Goal: Task Accomplishment & Management: Manage account settings

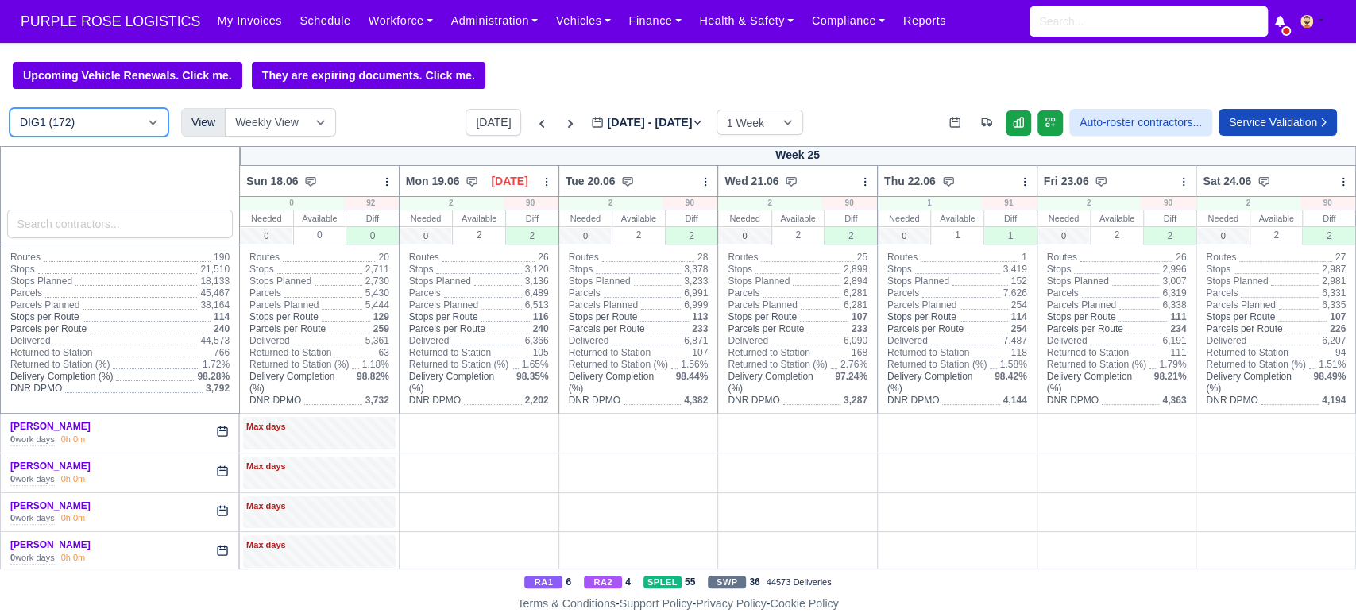
click at [122, 110] on select "DIG1 (172) DAK1 (1) GIMD (19)" at bounding box center [89, 122] width 159 height 29
select select "5"
click at [10, 110] on select "DIG1 (172) DAK1 (1) GIMD (19)" at bounding box center [89, 122] width 159 height 29
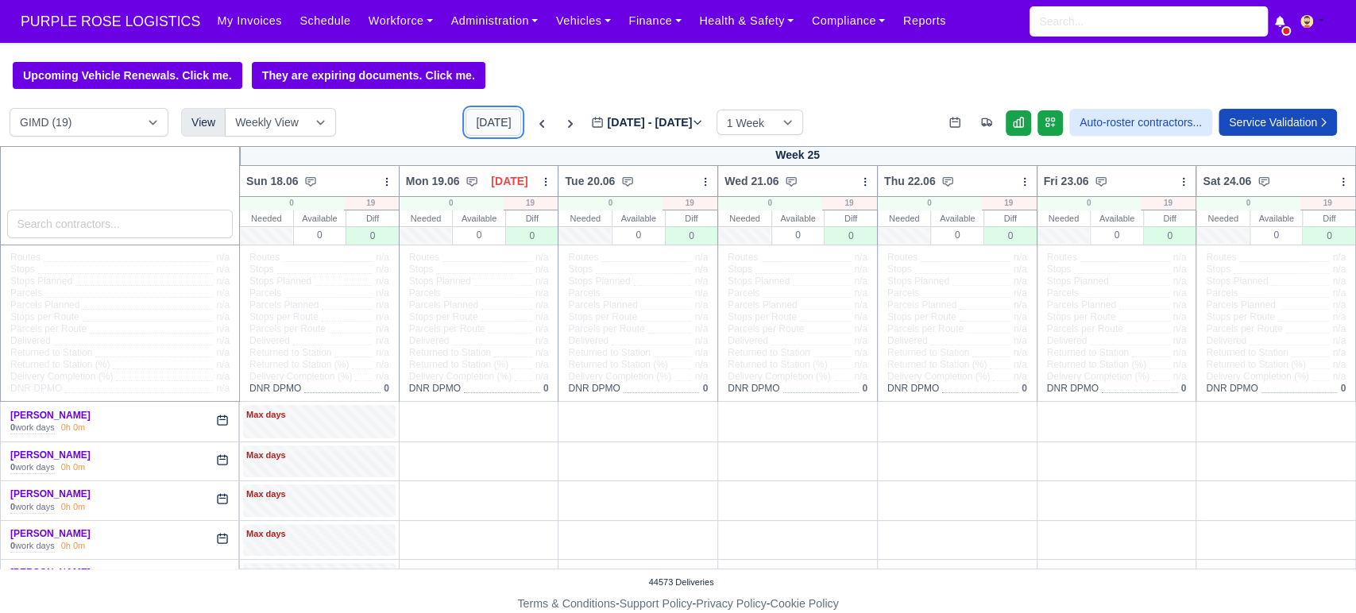
click at [478, 130] on button "[DATE]" at bounding box center [494, 122] width 56 height 27
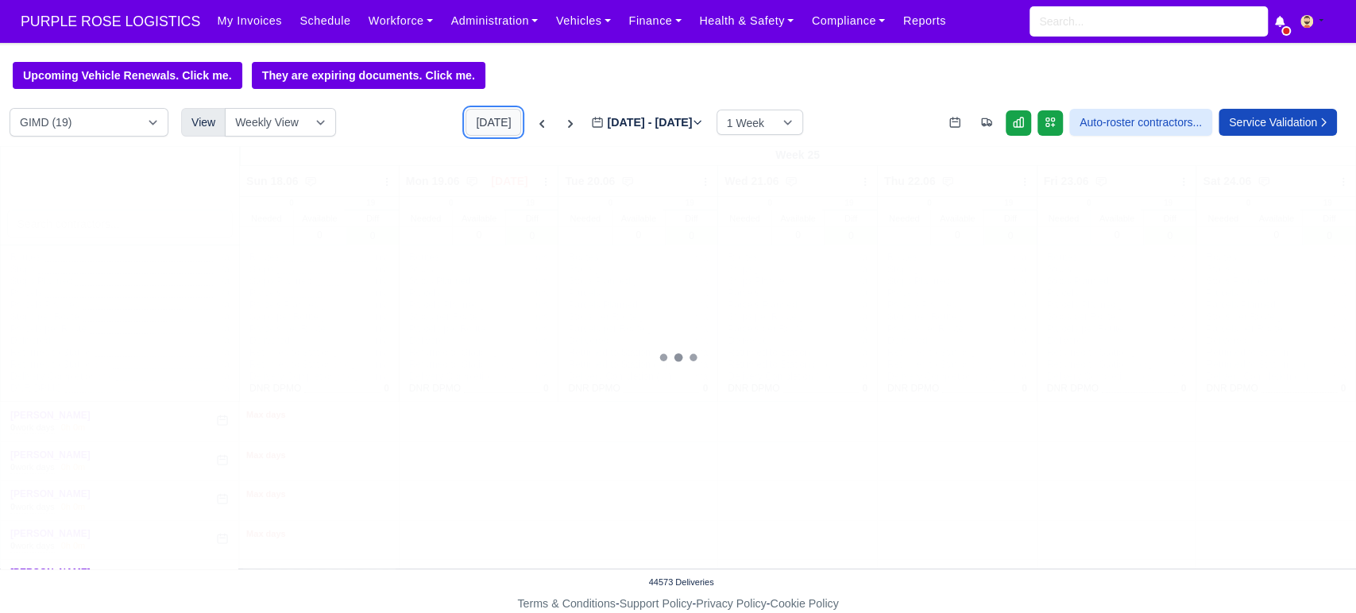
type input "[DATE]"
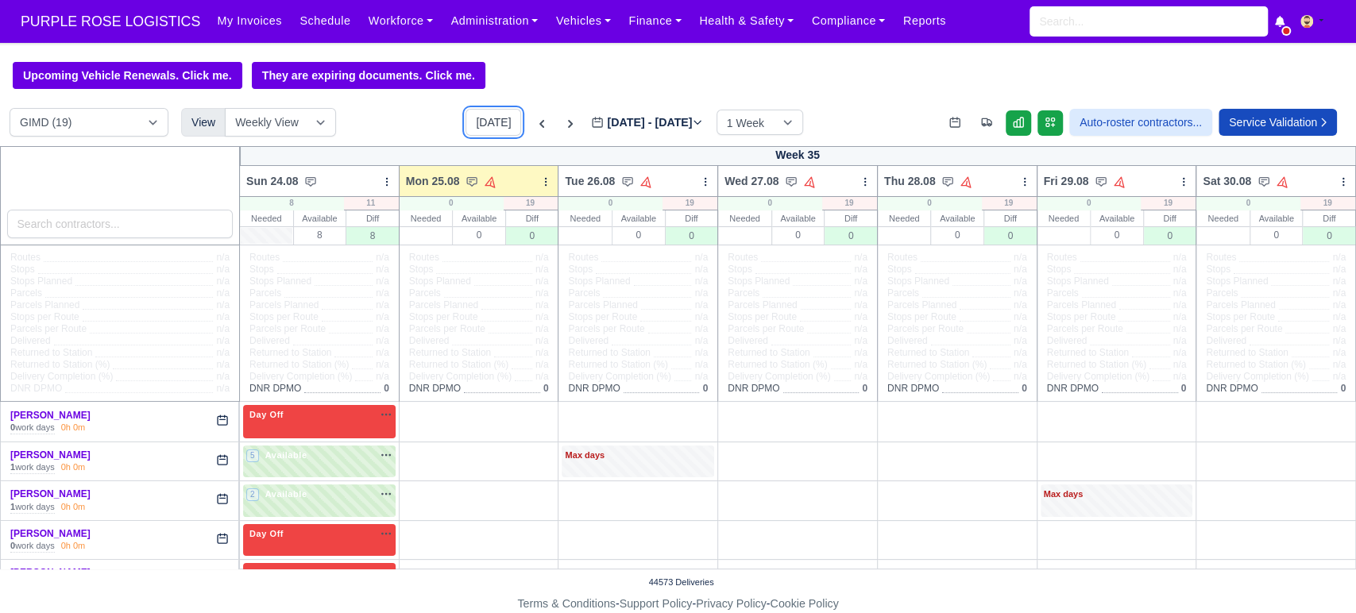
scroll to position [66, 0]
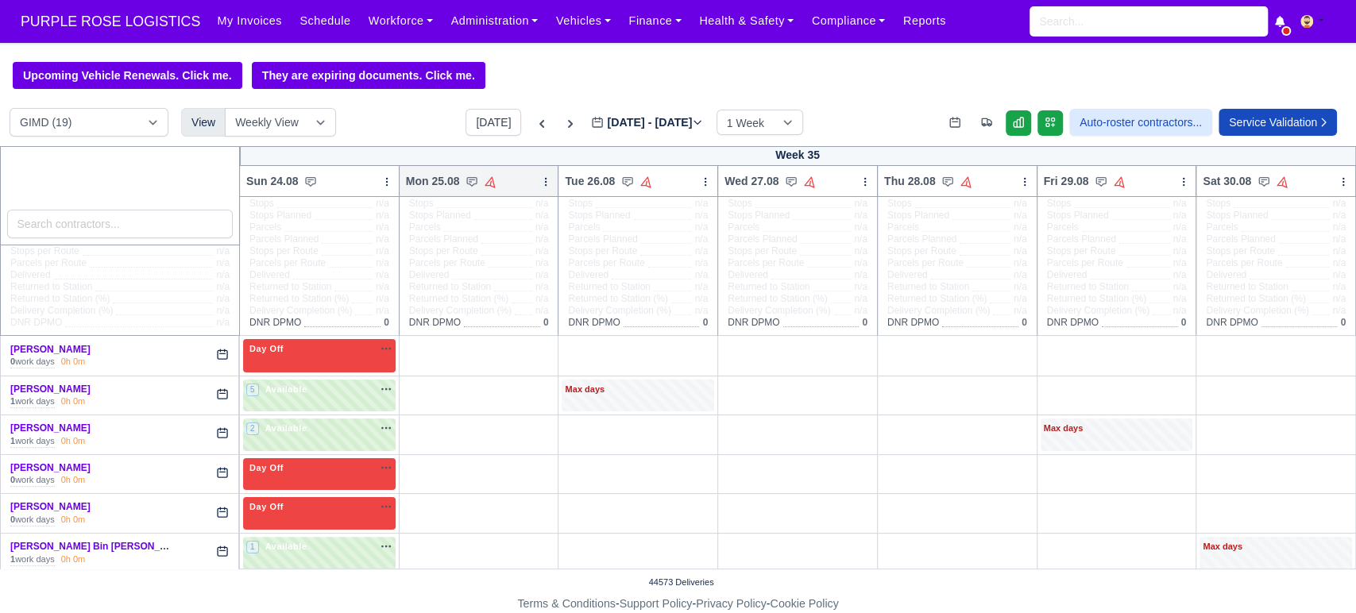
click at [541, 185] on icon at bounding box center [545, 181] width 11 height 11
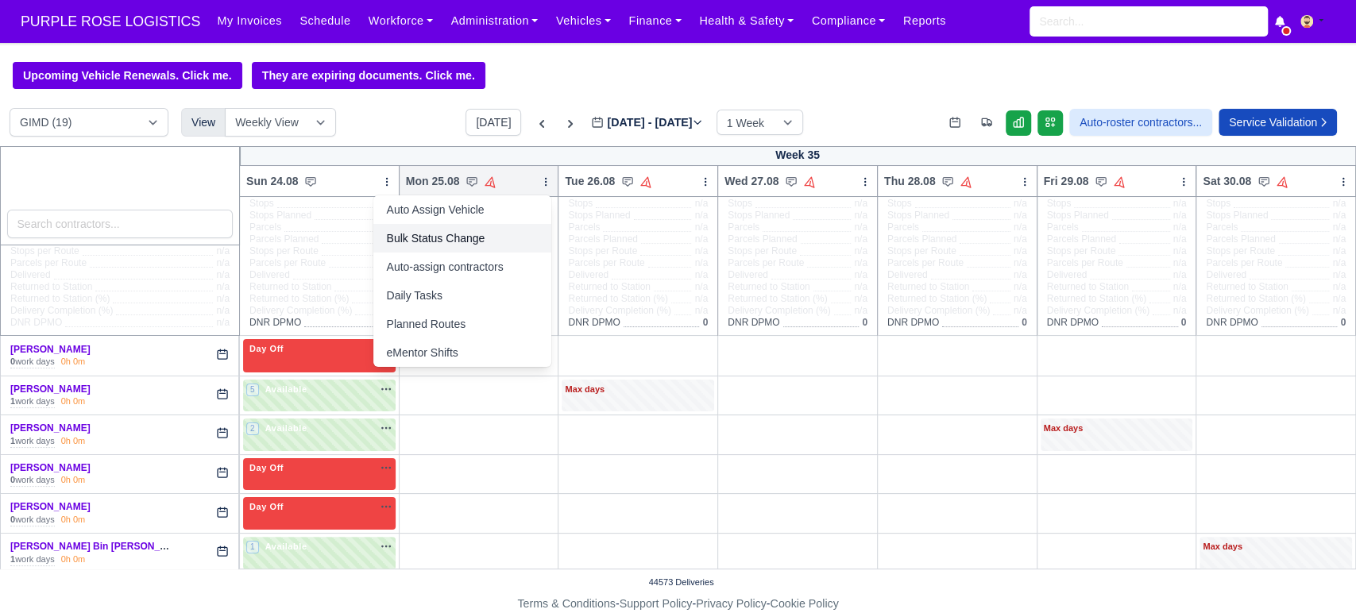
click at [443, 239] on link "Bulk Status Change" at bounding box center [462, 238] width 178 height 29
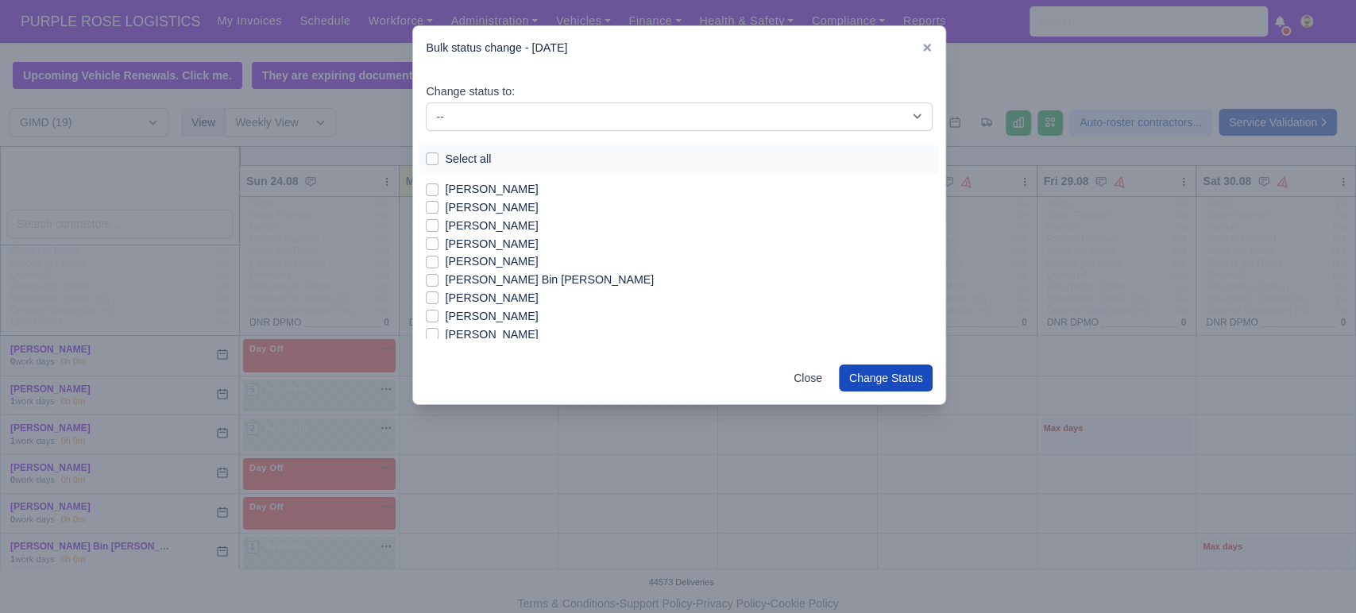
click at [445, 154] on label "Select all" at bounding box center [468, 159] width 46 height 18
click at [430, 154] on input "Select all" at bounding box center [432, 156] width 13 height 13
checkbox input "true"
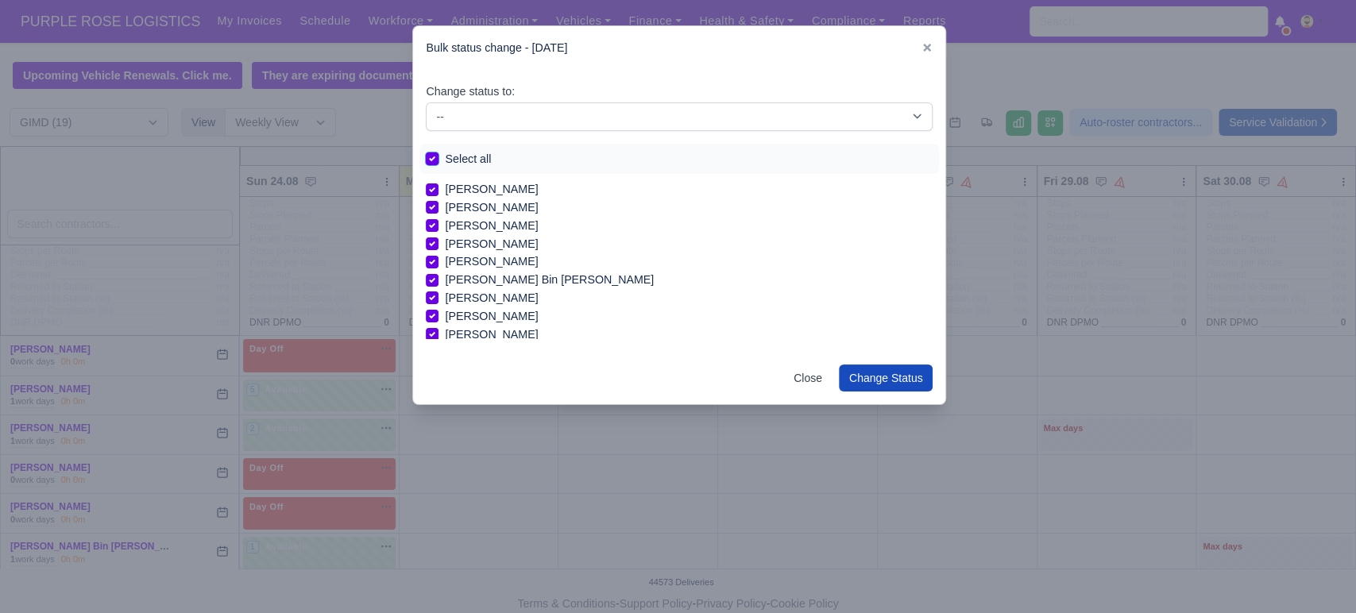
checkbox input "true"
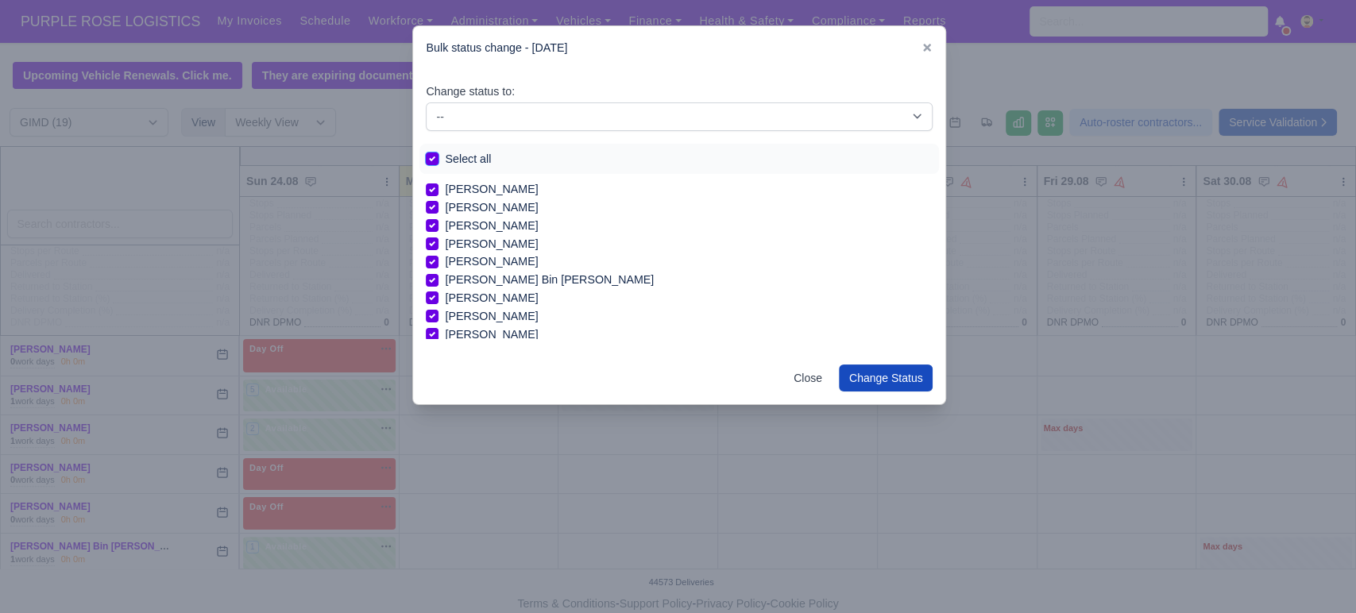
checkbox input "true"
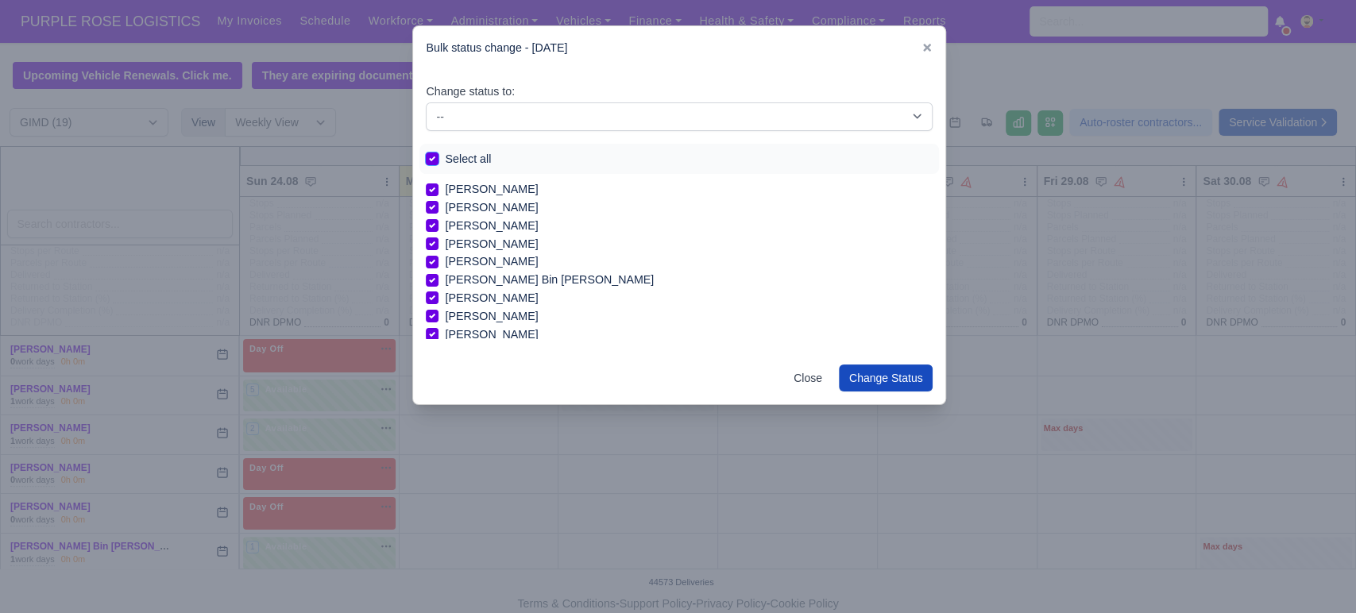
checkbox input "true"
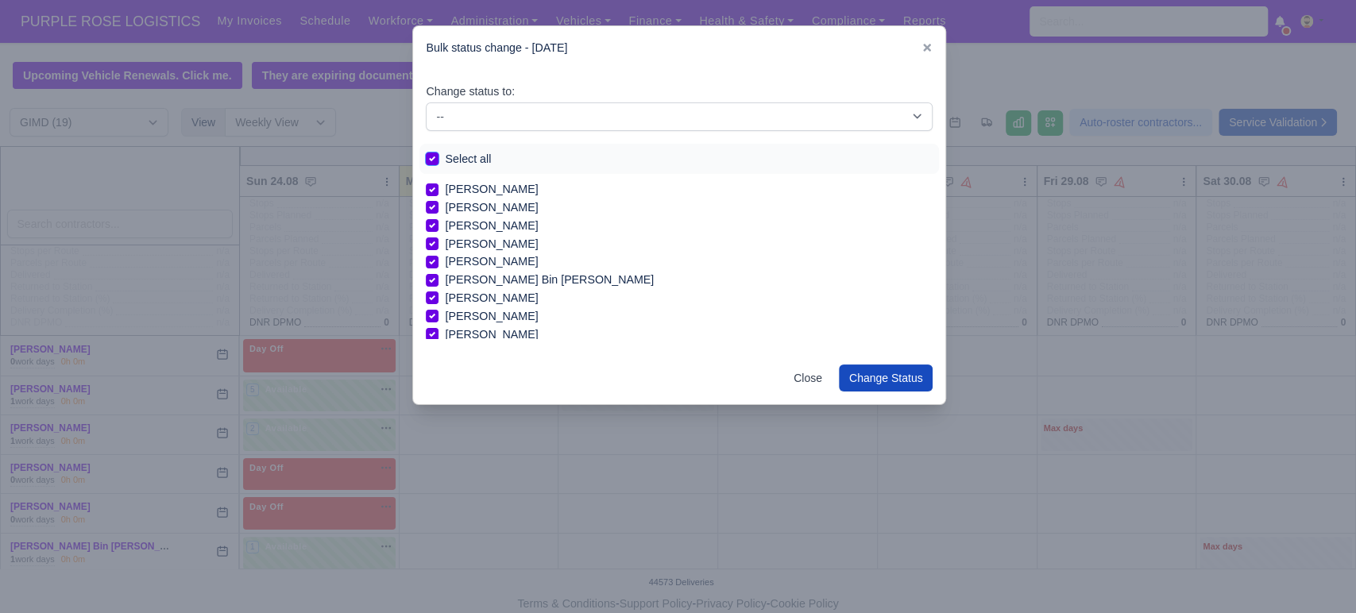
checkbox input "true"
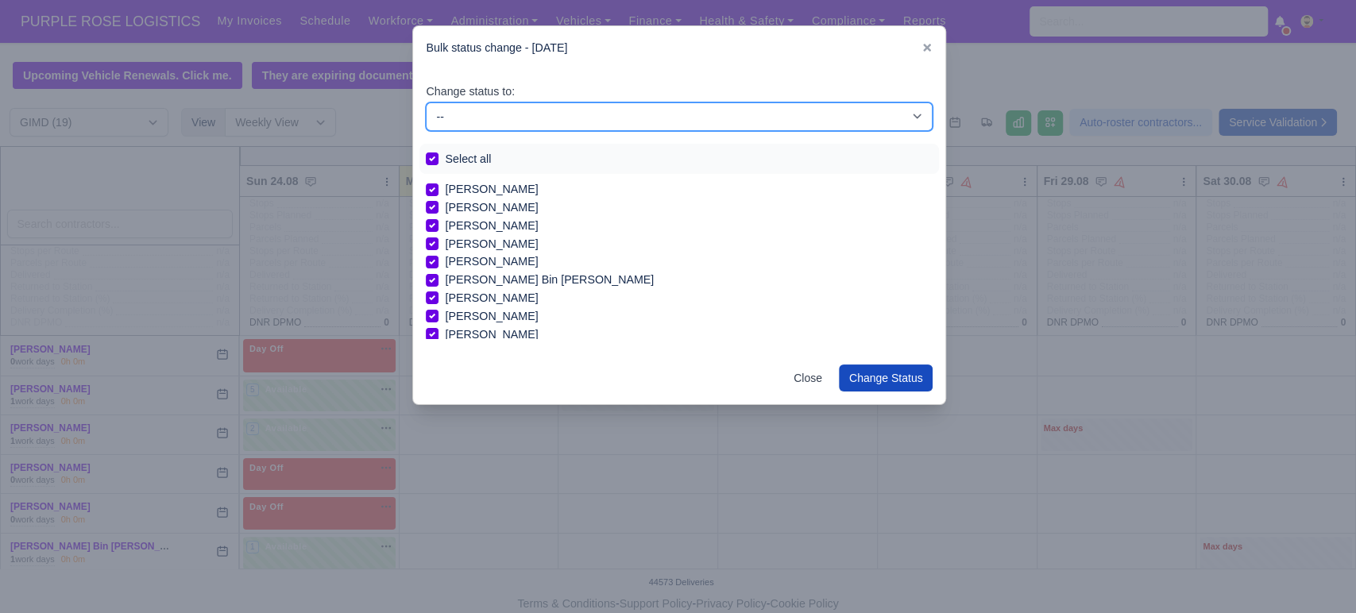
drag, startPoint x: 509, startPoint y: 122, endPoint x: 488, endPoint y: 183, distance: 64.1
click at [488, 183] on div "Change status to: -- Available Day Off Stand By Holiday In Office OSM Ridealong…" at bounding box center [679, 211] width 532 height 283
select select "Day Off"
click at [426, 103] on select "-- Available Day Off Stand By Holiday In Office OSM Ridealong Nursery 1 Nursery…" at bounding box center [679, 117] width 507 height 29
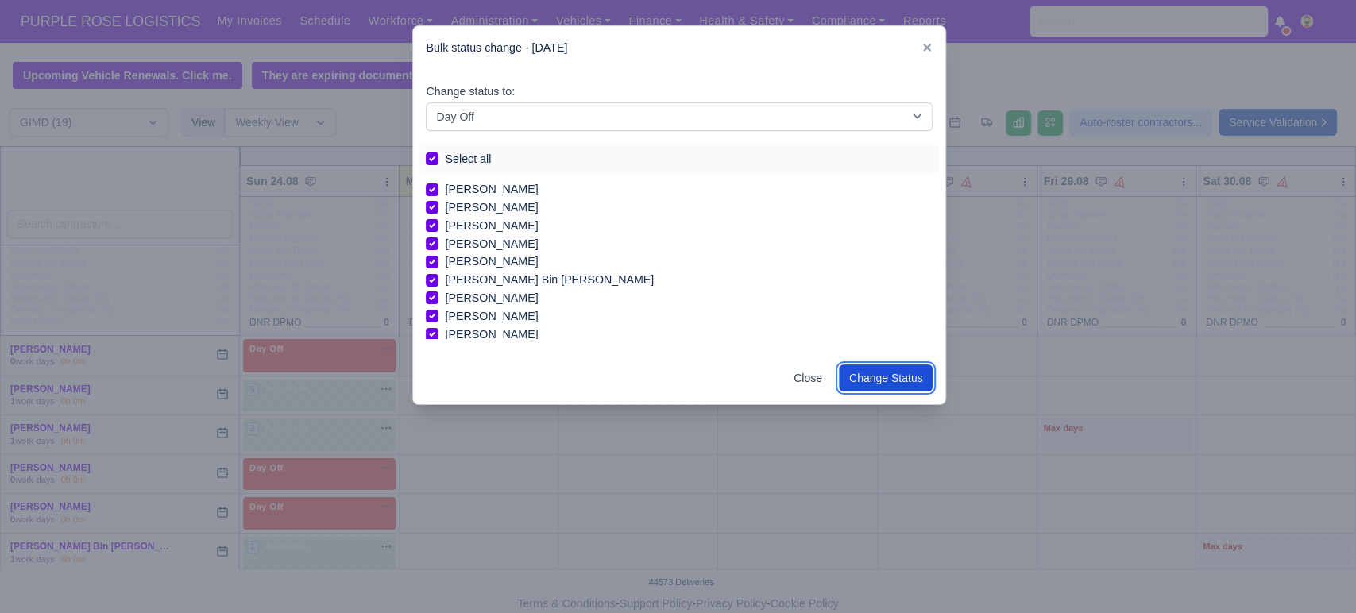
click at [891, 379] on button "Change Status" at bounding box center [886, 378] width 95 height 27
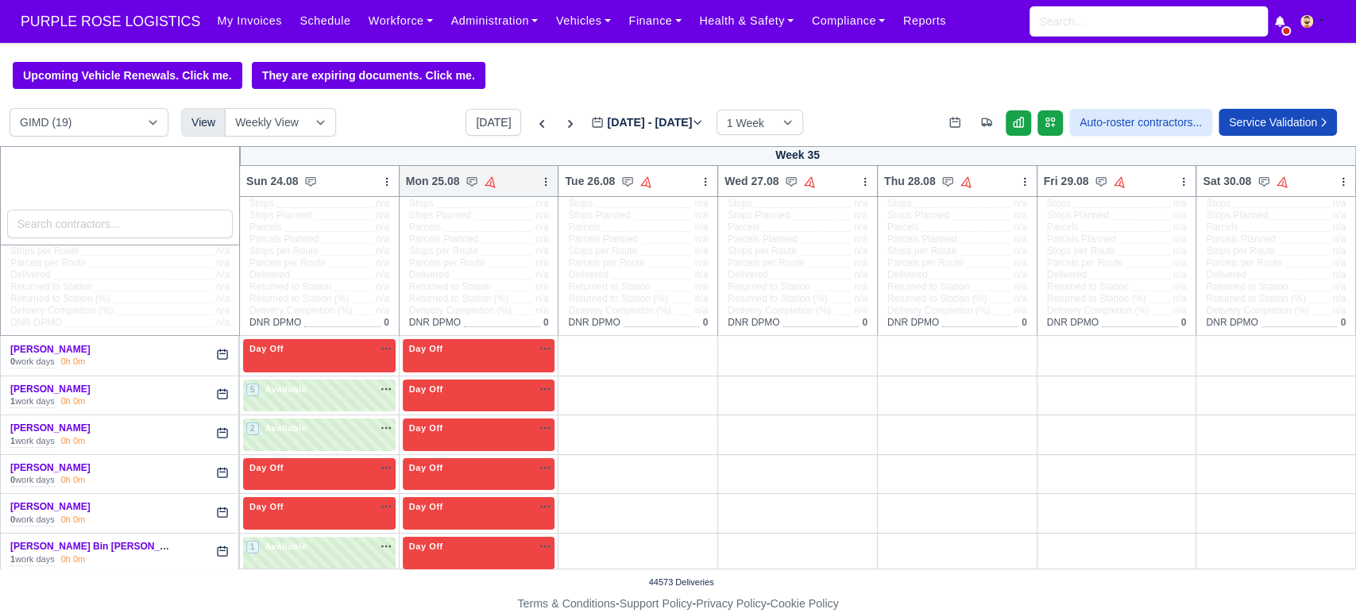
click at [540, 181] on icon at bounding box center [545, 181] width 11 height 11
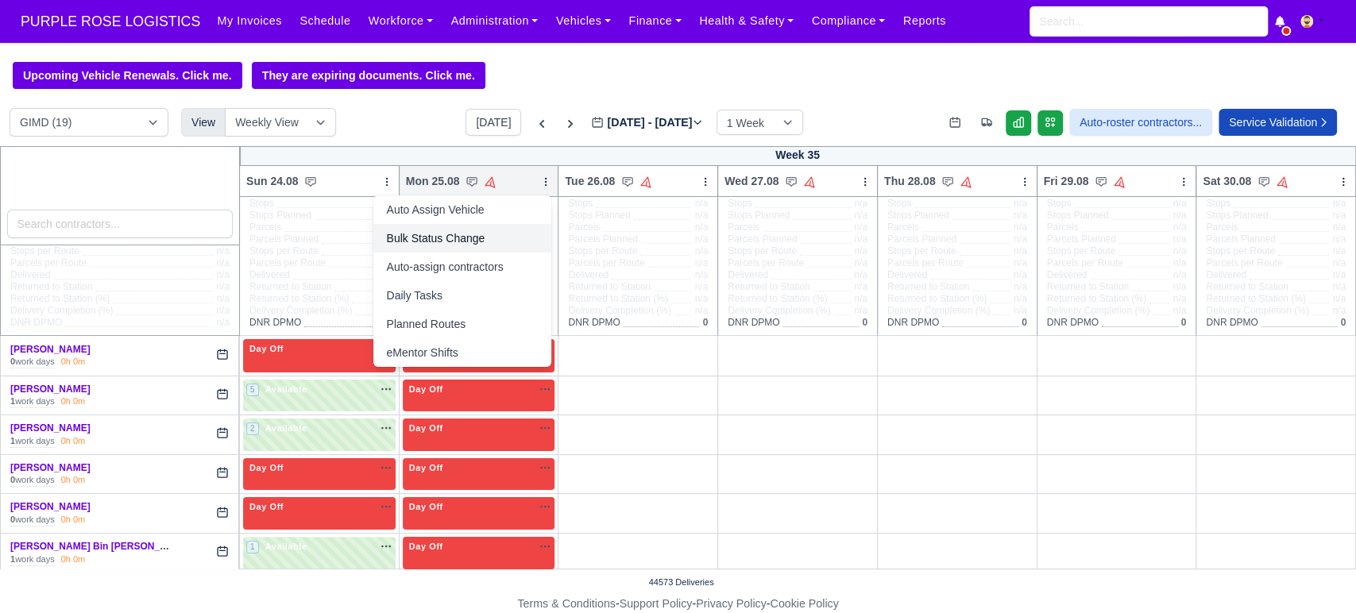
click at [411, 240] on link "Bulk Status Change" at bounding box center [462, 238] width 178 height 29
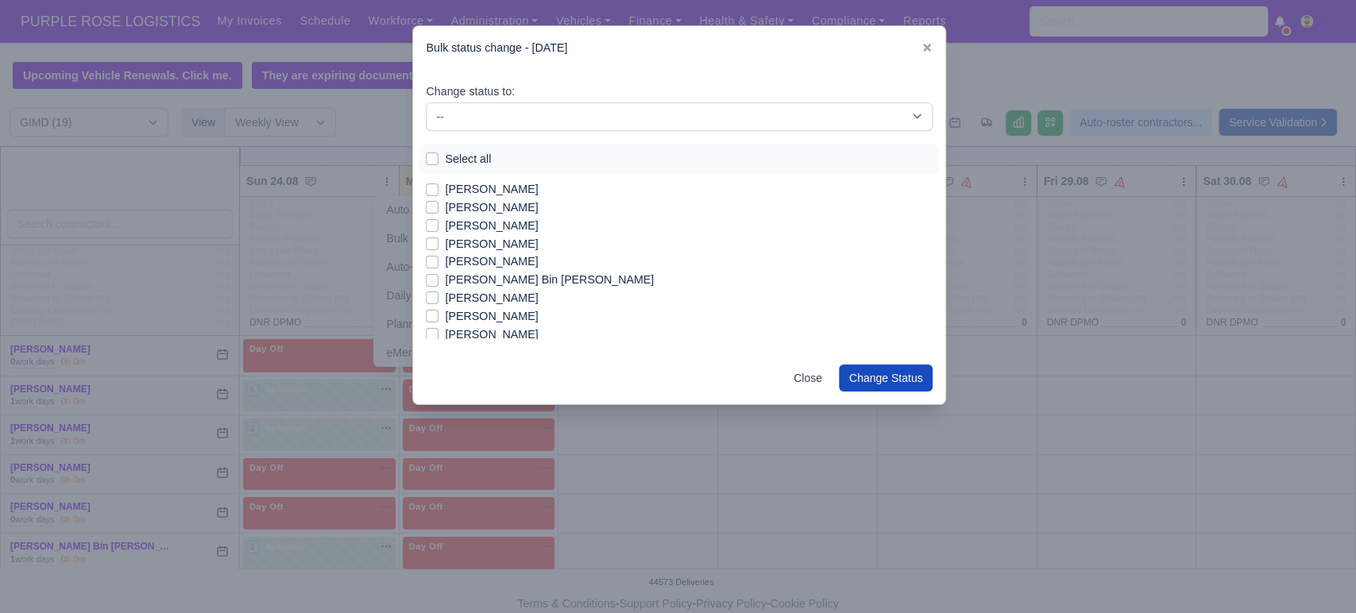
click at [462, 191] on label "[PERSON_NAME]" at bounding box center [491, 189] width 93 height 18
click at [439, 191] on input "[PERSON_NAME]" at bounding box center [432, 186] width 13 height 13
checkbox input "true"
click at [483, 258] on label "[PERSON_NAME] Bin [PERSON_NAME]" at bounding box center [549, 252] width 209 height 18
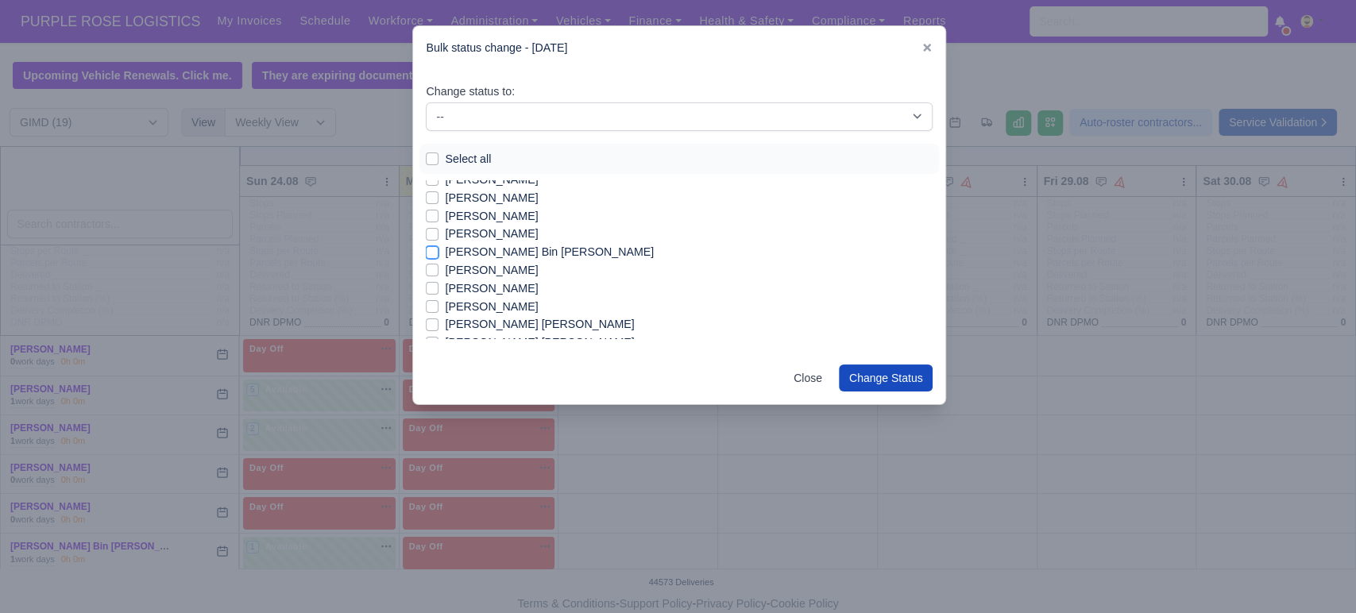
click at [439, 256] on input "[PERSON_NAME] Bin [PERSON_NAME]" at bounding box center [432, 249] width 13 height 13
checkbox input "true"
drag, startPoint x: 498, startPoint y: 282, endPoint x: 499, endPoint y: 302, distance: 19.9
click at [499, 302] on div "[PERSON_NAME] [PERSON_NAME] [PERSON_NAME] [PERSON_NAME] Kenawha [PERSON_NAME] B…" at bounding box center [679, 315] width 507 height 344
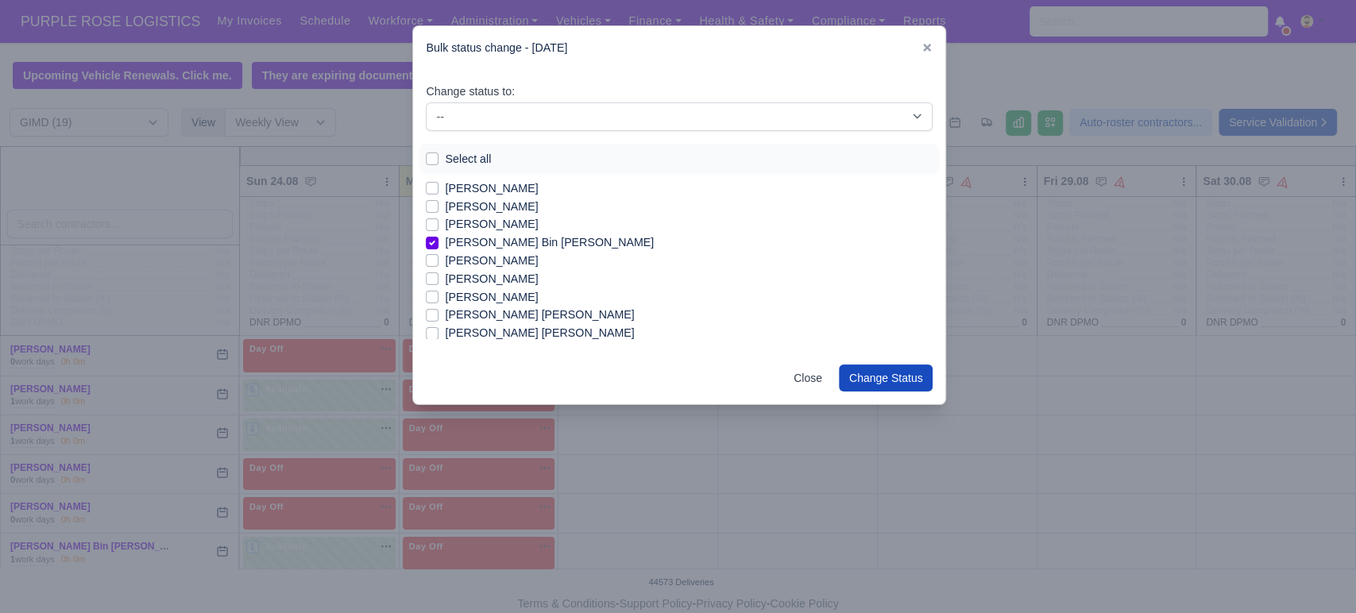
click at [477, 284] on label "[PERSON_NAME]" at bounding box center [491, 279] width 93 height 18
click at [439, 283] on input "[PERSON_NAME]" at bounding box center [432, 276] width 13 height 13
checkbox input "true"
click at [486, 296] on label "[PERSON_NAME]" at bounding box center [491, 297] width 93 height 18
click at [439, 296] on input "[PERSON_NAME]" at bounding box center [432, 294] width 13 height 13
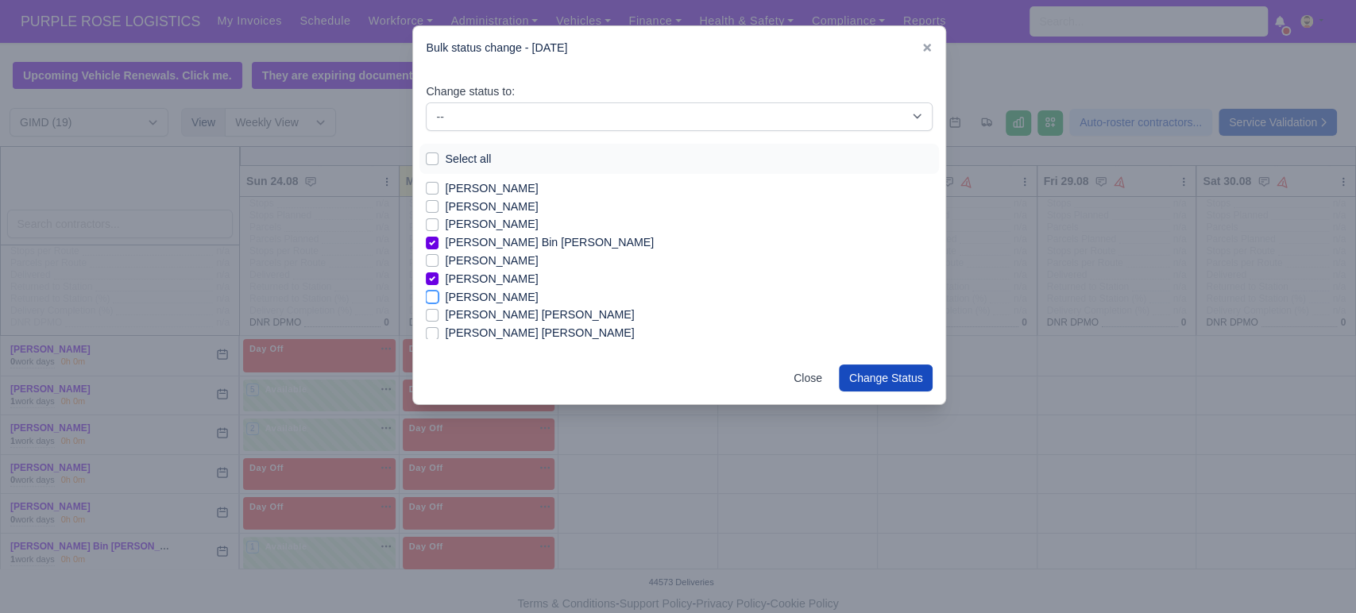
checkbox input "true"
click at [486, 311] on label "[PERSON_NAME] [PERSON_NAME]" at bounding box center [539, 315] width 189 height 18
click at [439, 311] on input "[PERSON_NAME] [PERSON_NAME]" at bounding box center [432, 312] width 13 height 13
checkbox input "true"
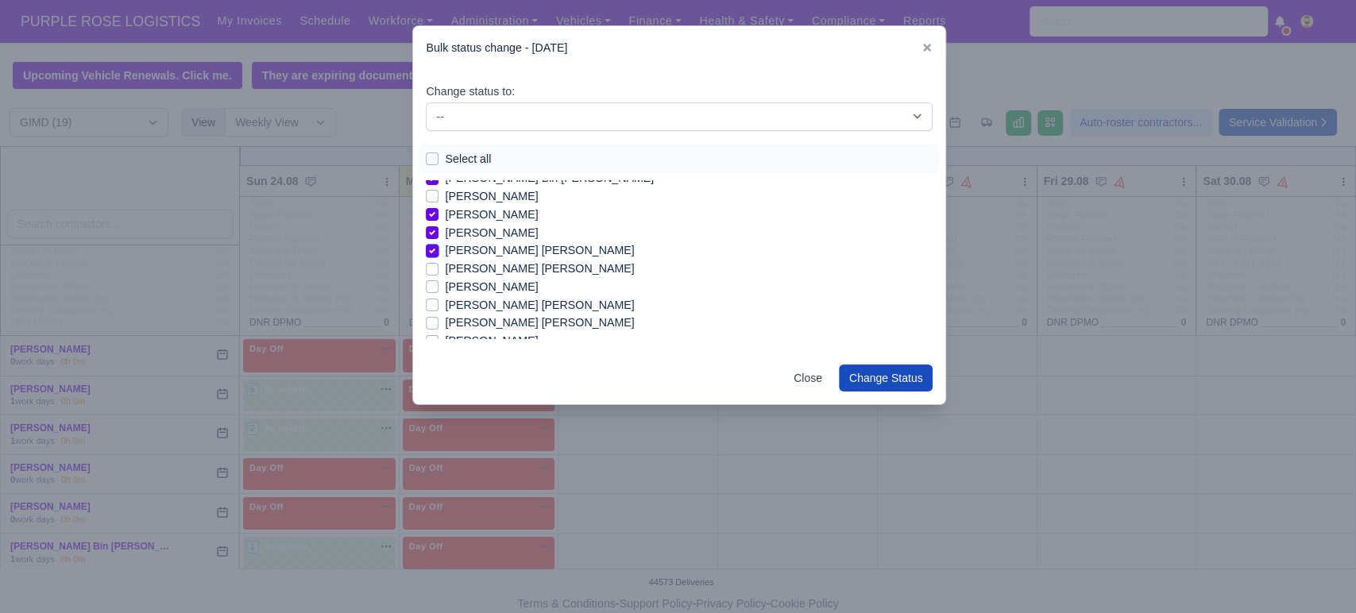
scroll to position [115, 0]
click at [514, 280] on label "[PERSON_NAME]" at bounding box center [491, 274] width 93 height 18
click at [439, 277] on input "[PERSON_NAME]" at bounding box center [432, 271] width 13 height 13
checkbox input "true"
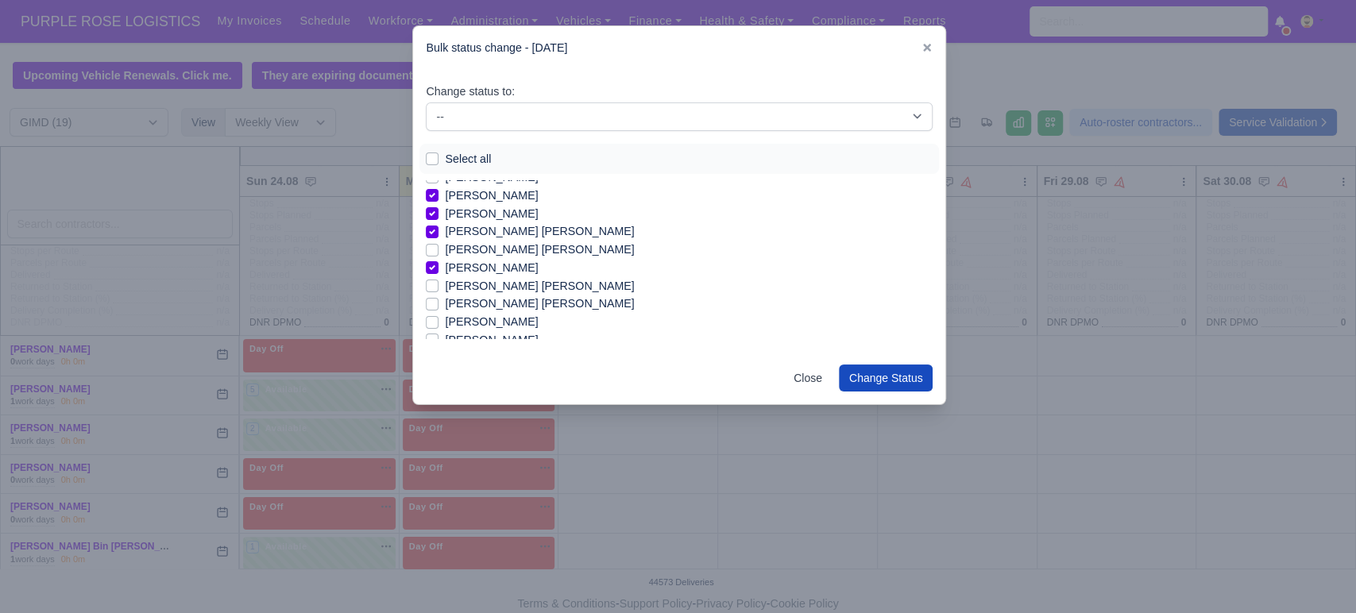
click at [505, 287] on label "[PERSON_NAME] [PERSON_NAME]" at bounding box center [539, 286] width 189 height 18
click at [439, 287] on input "[PERSON_NAME] [PERSON_NAME]" at bounding box center [432, 283] width 13 height 13
checkbox input "true"
click at [500, 301] on label "[PERSON_NAME] [PERSON_NAME]" at bounding box center [539, 304] width 189 height 18
click at [439, 301] on input "[PERSON_NAME] [PERSON_NAME]" at bounding box center [432, 301] width 13 height 13
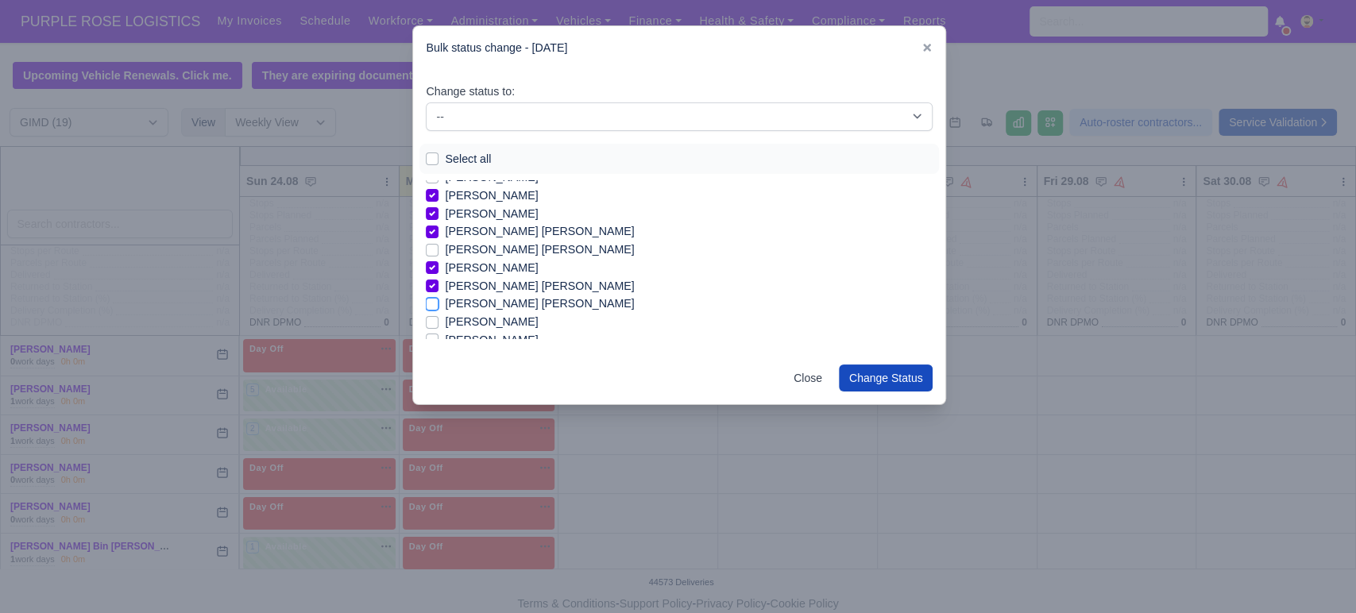
checkbox input "true"
click at [474, 280] on label "[PERSON_NAME]" at bounding box center [491, 283] width 93 height 18
click at [439, 280] on input "[PERSON_NAME]" at bounding box center [432, 280] width 13 height 13
checkbox input "true"
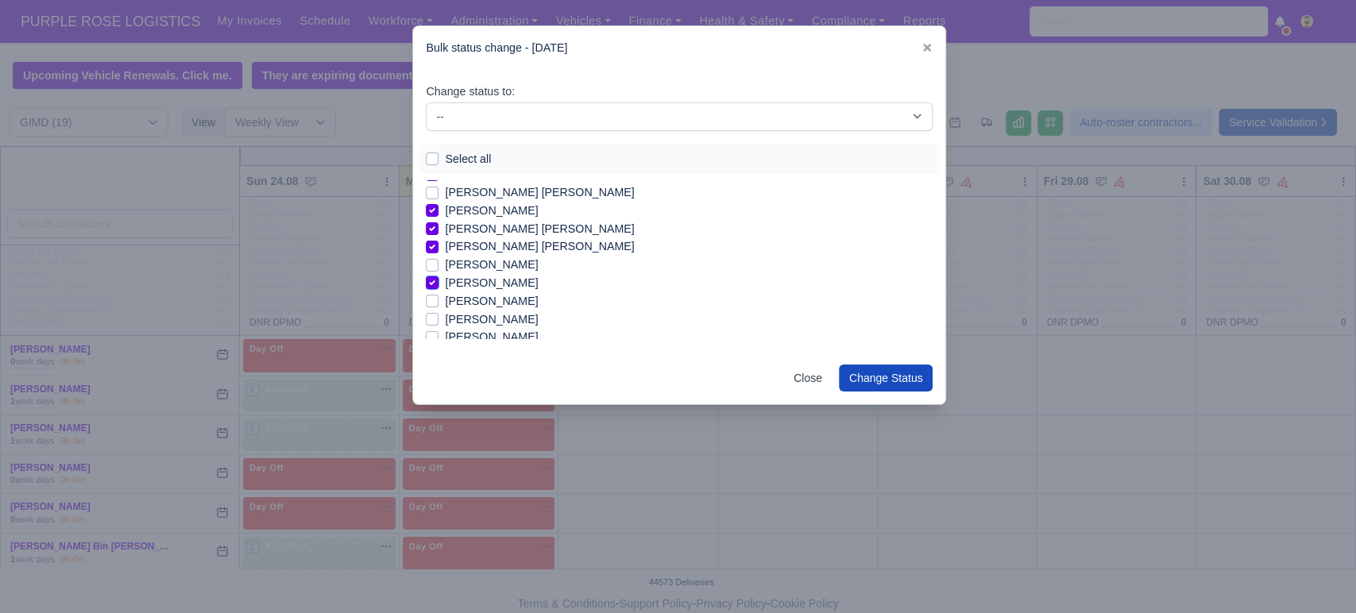
scroll to position [197, 0]
click at [466, 313] on label "[PERSON_NAME]" at bounding box center [491, 318] width 93 height 18
click at [439, 313] on input "[PERSON_NAME]" at bounding box center [432, 315] width 13 height 13
checkbox input "true"
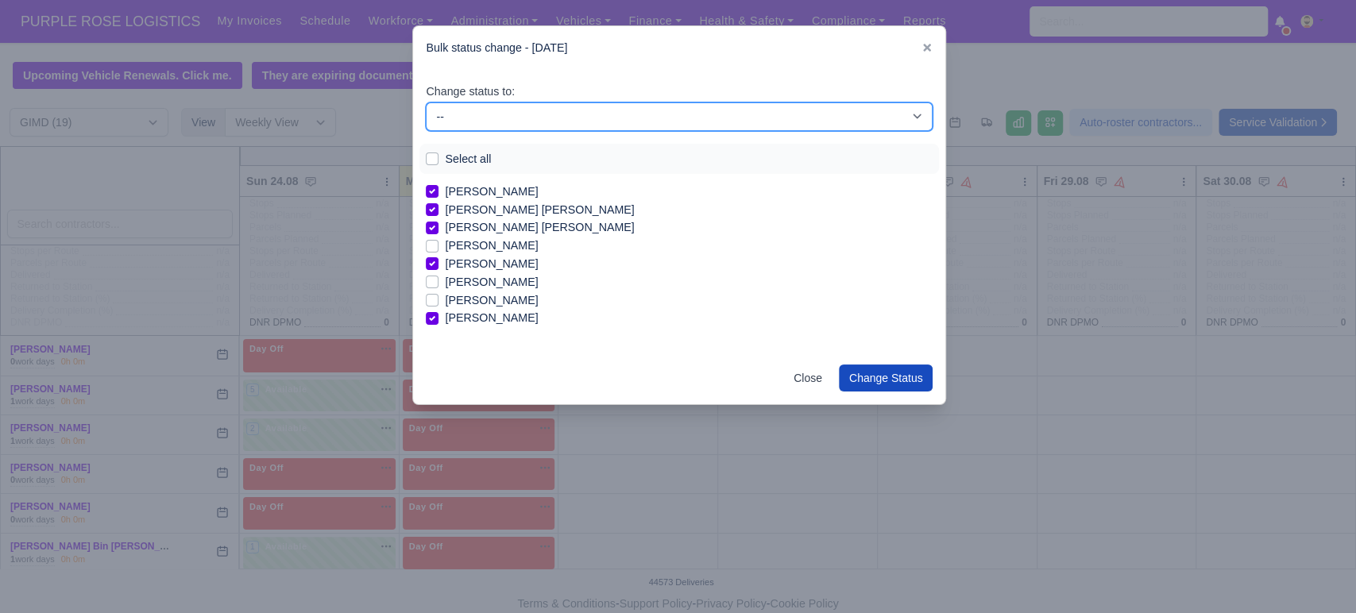
click at [586, 118] on select "-- Available Day Off Stand By Holiday In Office OSM Ridealong Nursery 1 Nursery…" at bounding box center [679, 117] width 507 height 29
select select "Available"
click at [426, 103] on select "-- Available Day Off Stand By Holiday In Office OSM Ridealong Nursery 1 Nursery…" at bounding box center [679, 117] width 507 height 29
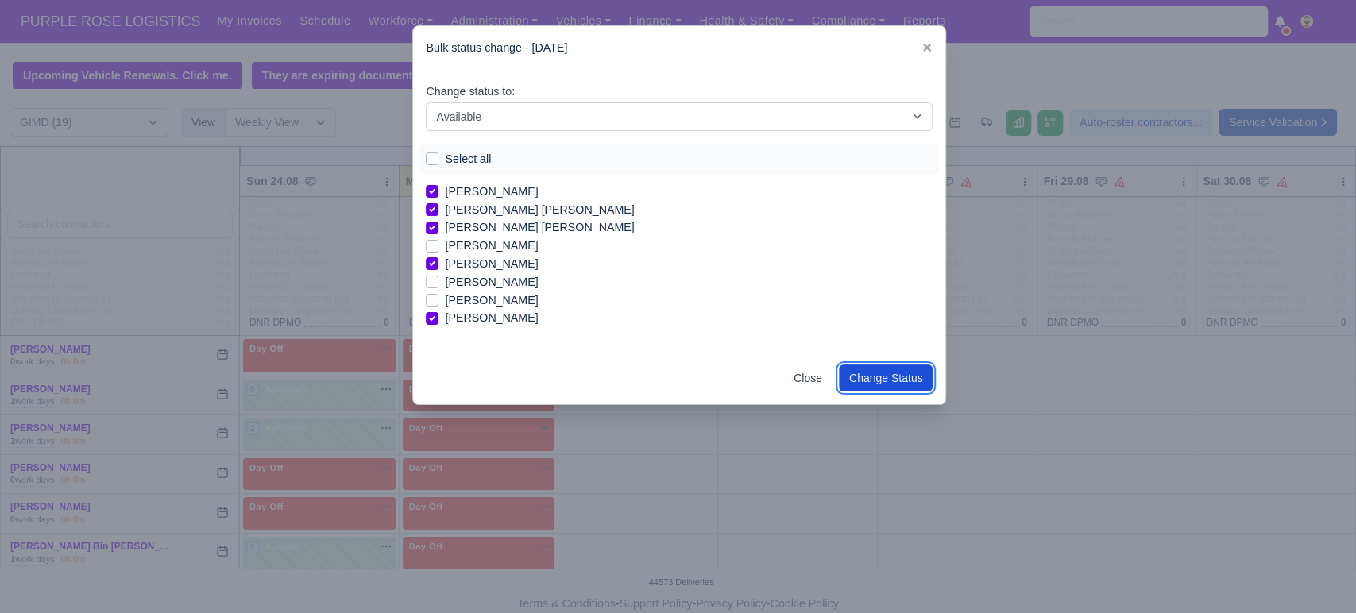
click at [898, 379] on button "Change Status" at bounding box center [886, 378] width 95 height 27
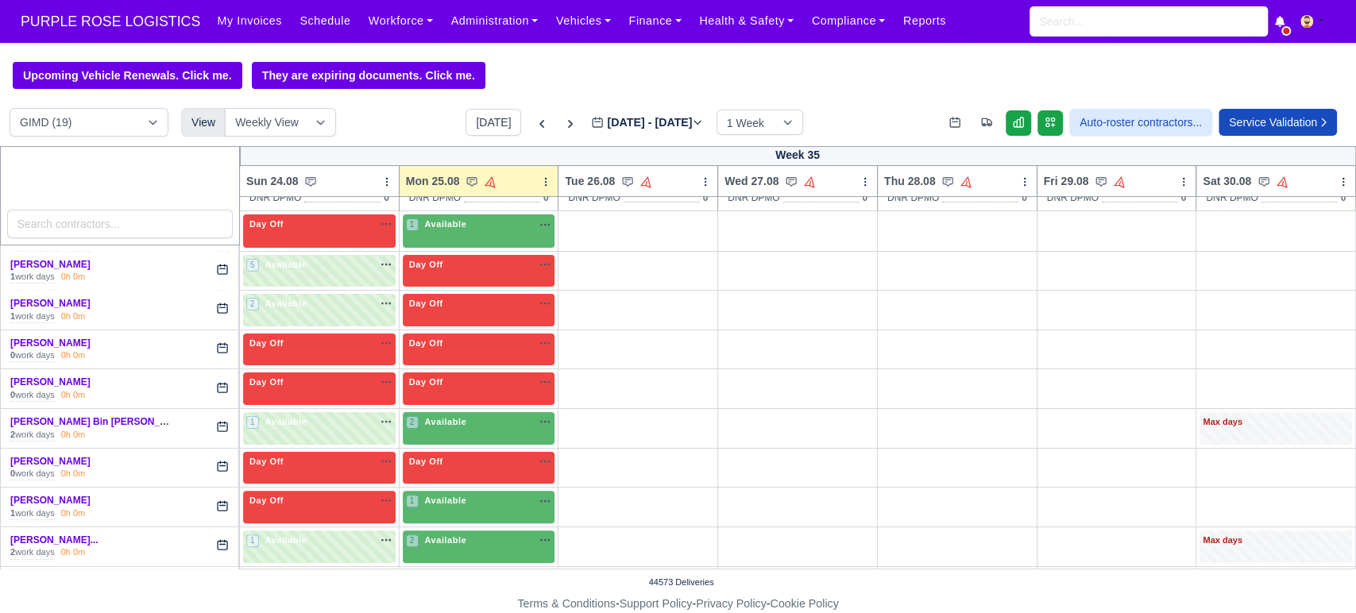
scroll to position [193, 0]
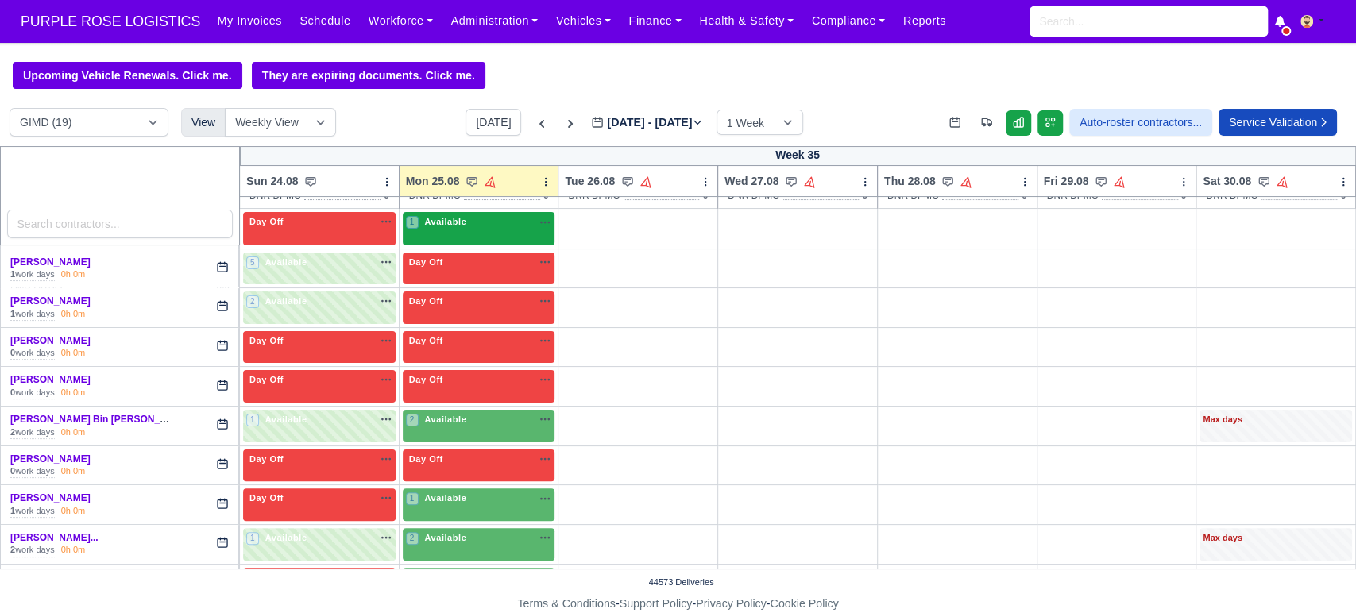
click at [461, 243] on div "1 Available" at bounding box center [479, 228] width 153 height 33
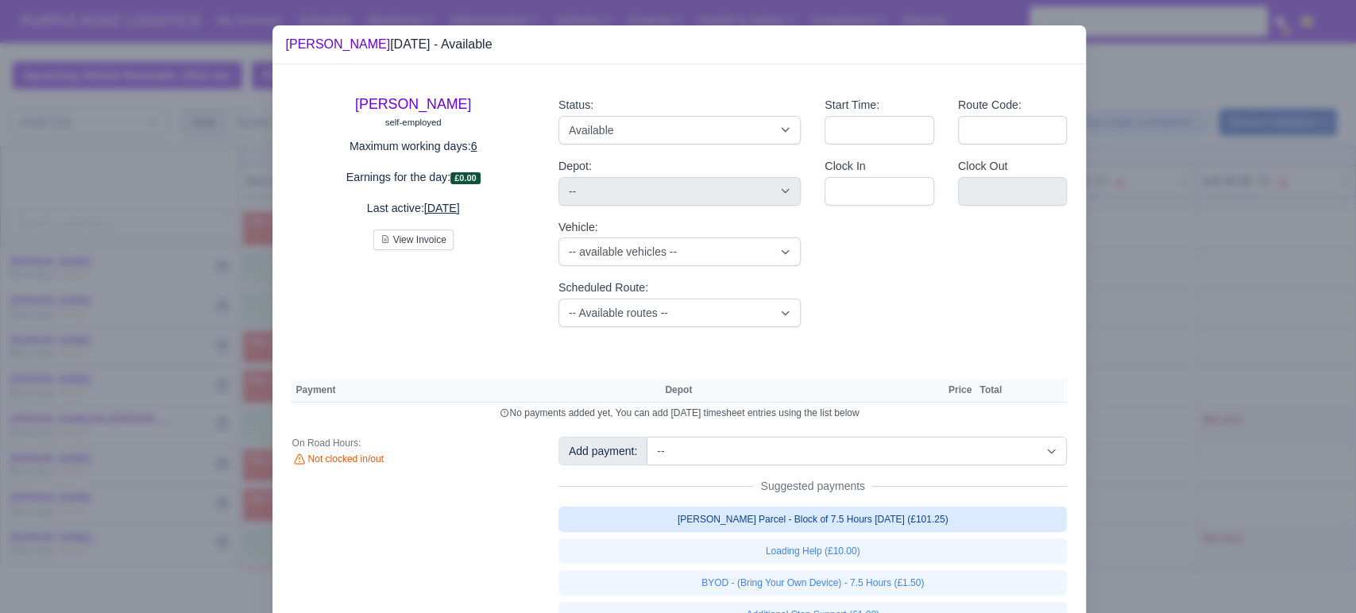
click at [713, 531] on link "[PERSON_NAME] Parcel - Block of 7.5 Hours [DATE] (£101.25)" at bounding box center [813, 519] width 509 height 25
select select "5"
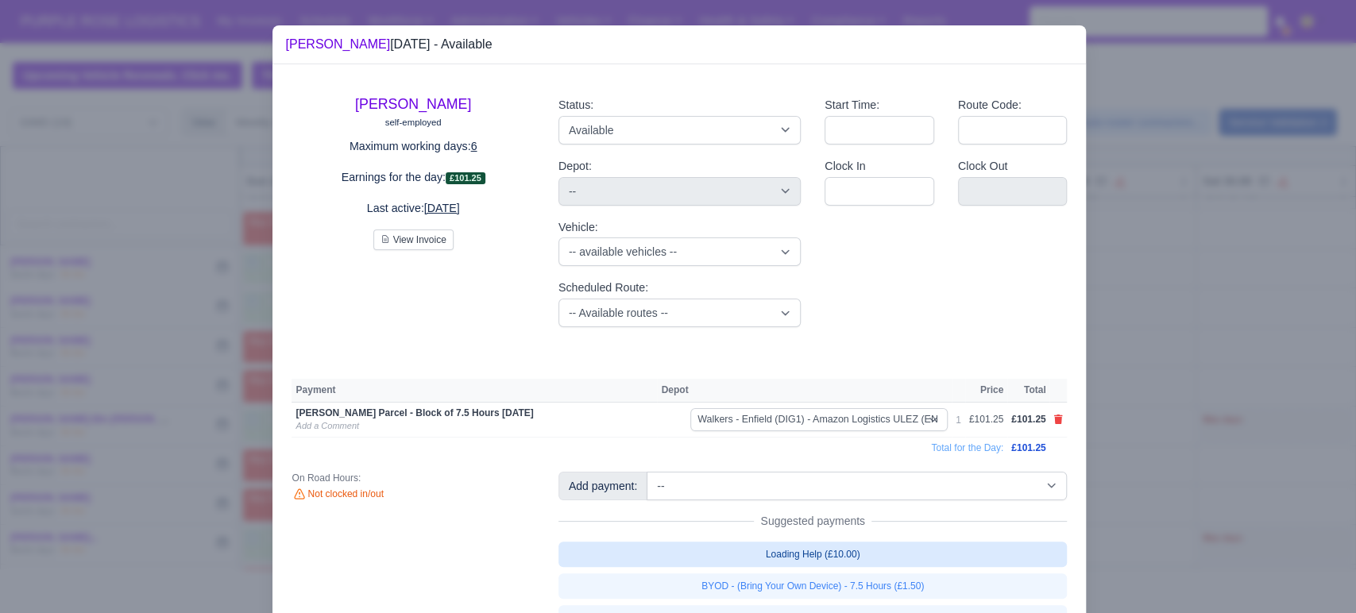
click at [726, 544] on link "Loading Help (£10.00)" at bounding box center [813, 554] width 509 height 25
select select "5"
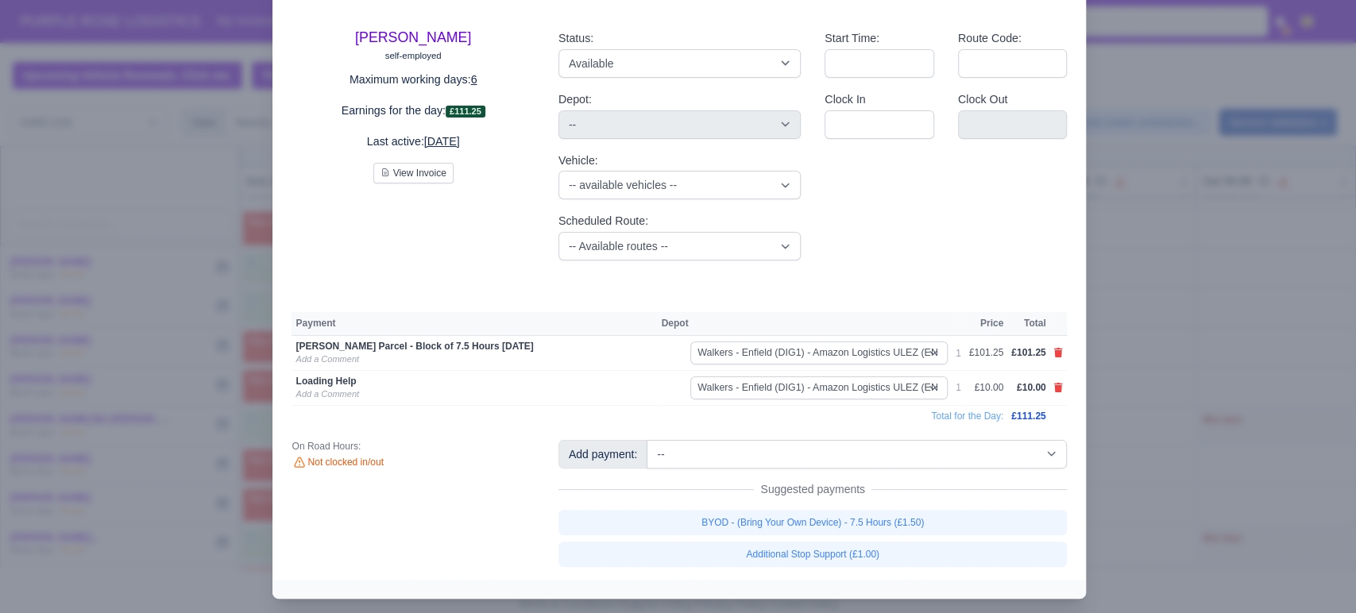
scroll to position [76, 0]
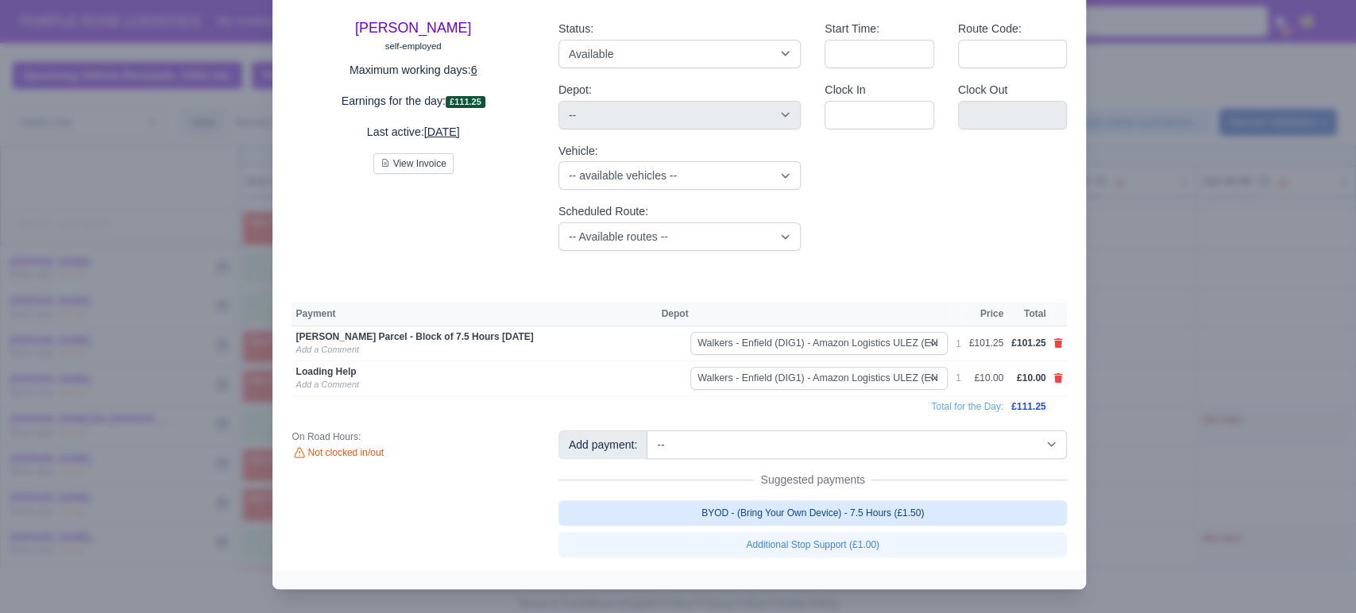
click at [802, 513] on link "BYOD - (Bring Your Own Device) - 7.5 Hours (£1.50)" at bounding box center [813, 513] width 509 height 25
select select "5"
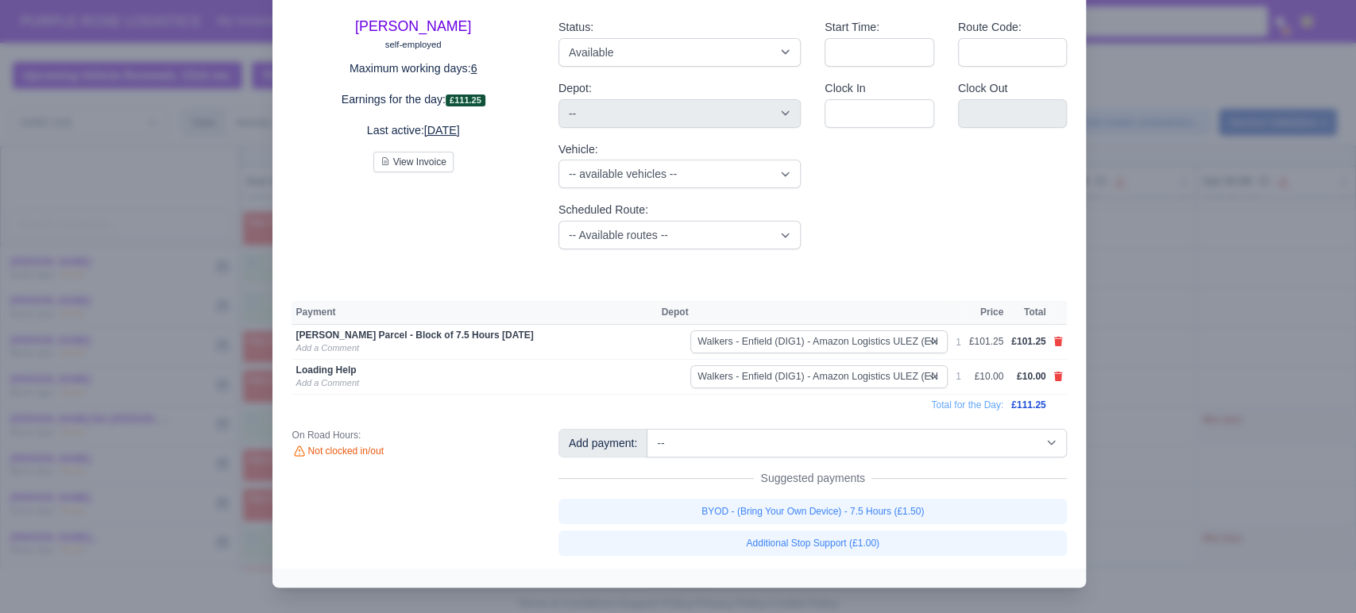
select select "5"
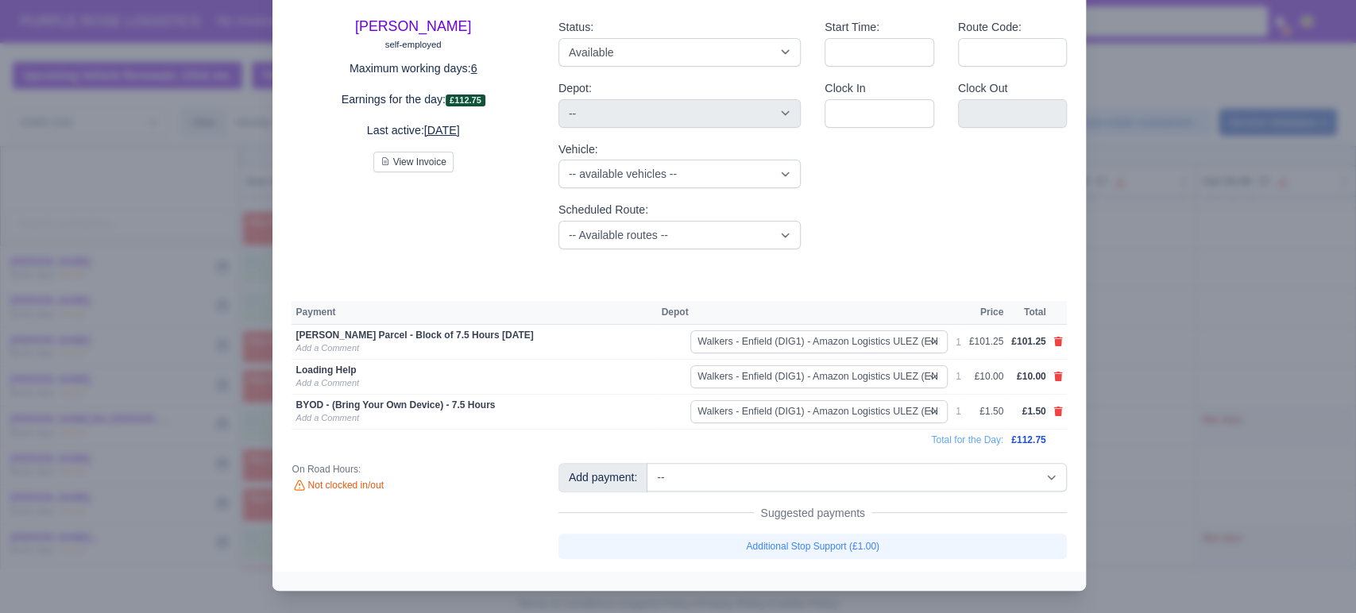
click at [1240, 444] on div at bounding box center [678, 306] width 1356 height 613
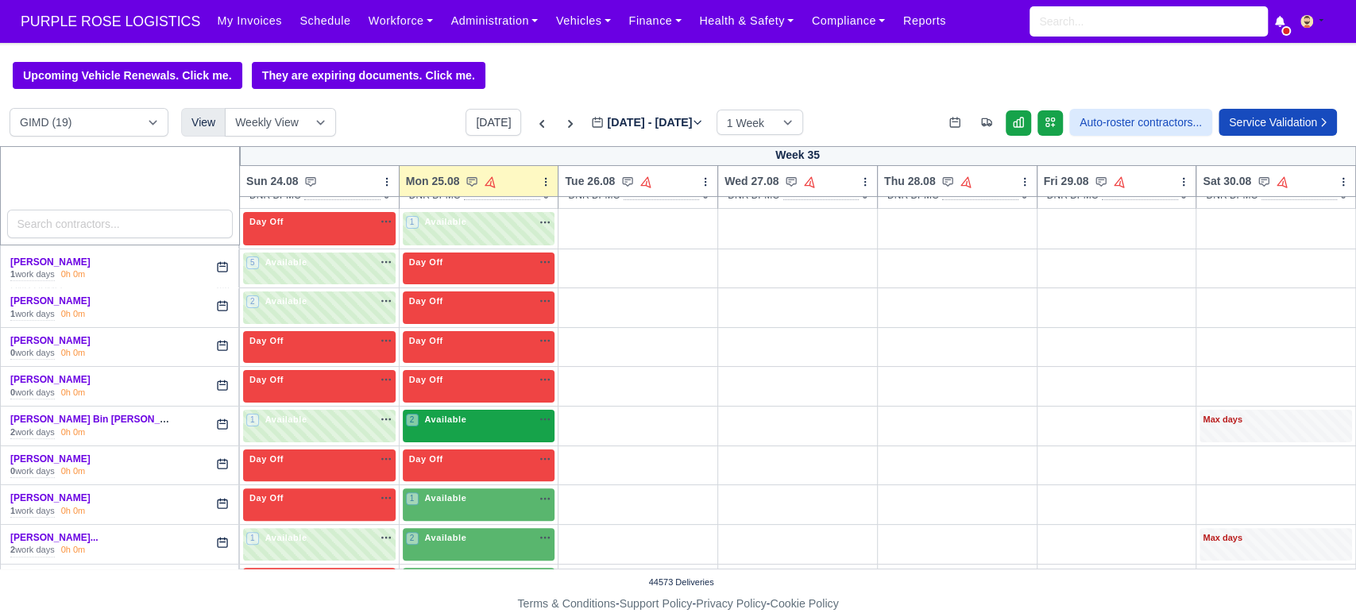
click at [472, 425] on div "2 Available na" at bounding box center [479, 420] width 146 height 14
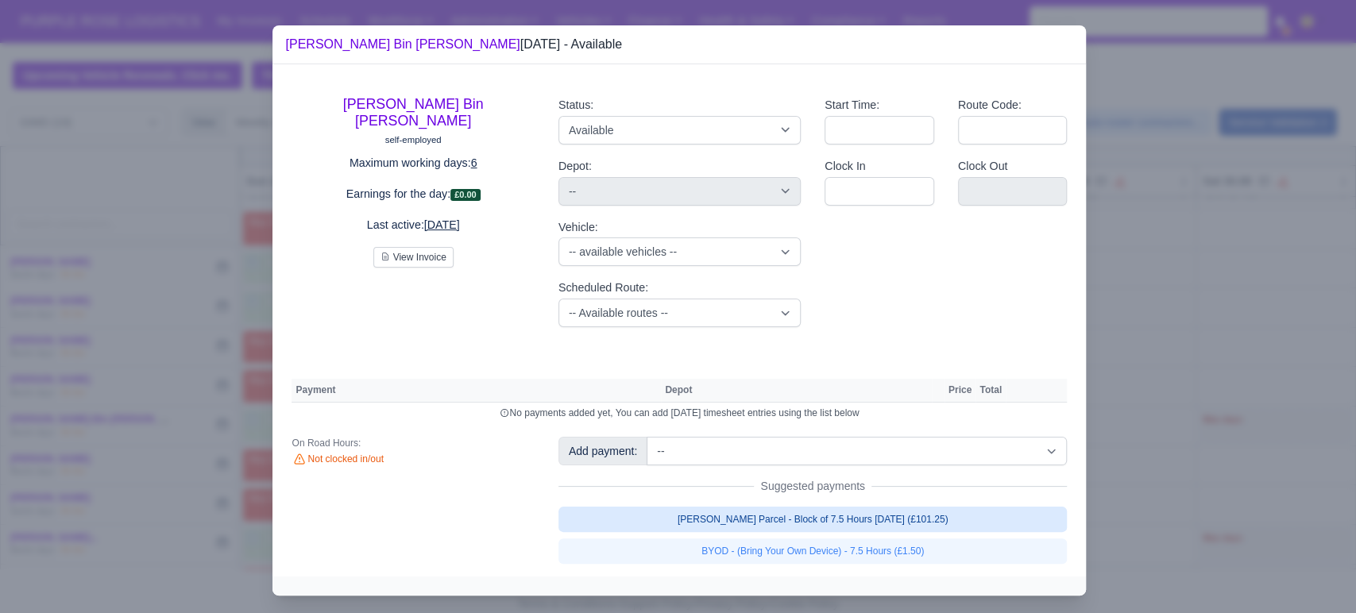
click at [728, 521] on link "[PERSON_NAME] Parcel - Block of 7.5 Hours [DATE] (£101.25)" at bounding box center [813, 519] width 509 height 25
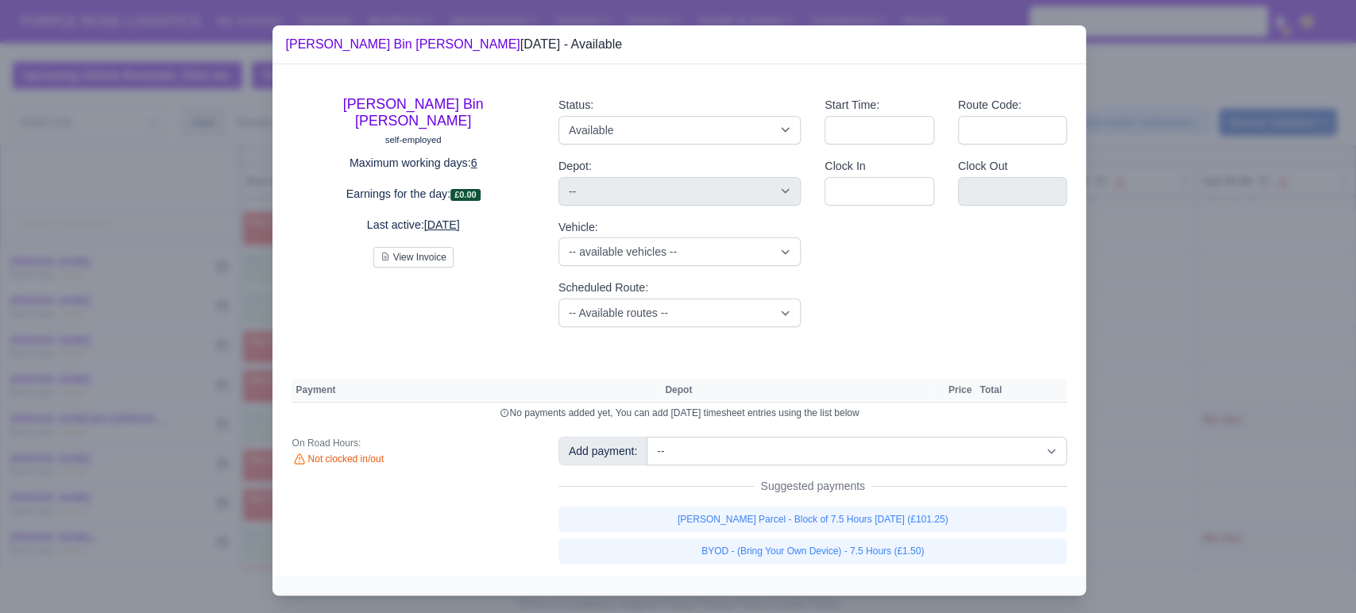
select select "5"
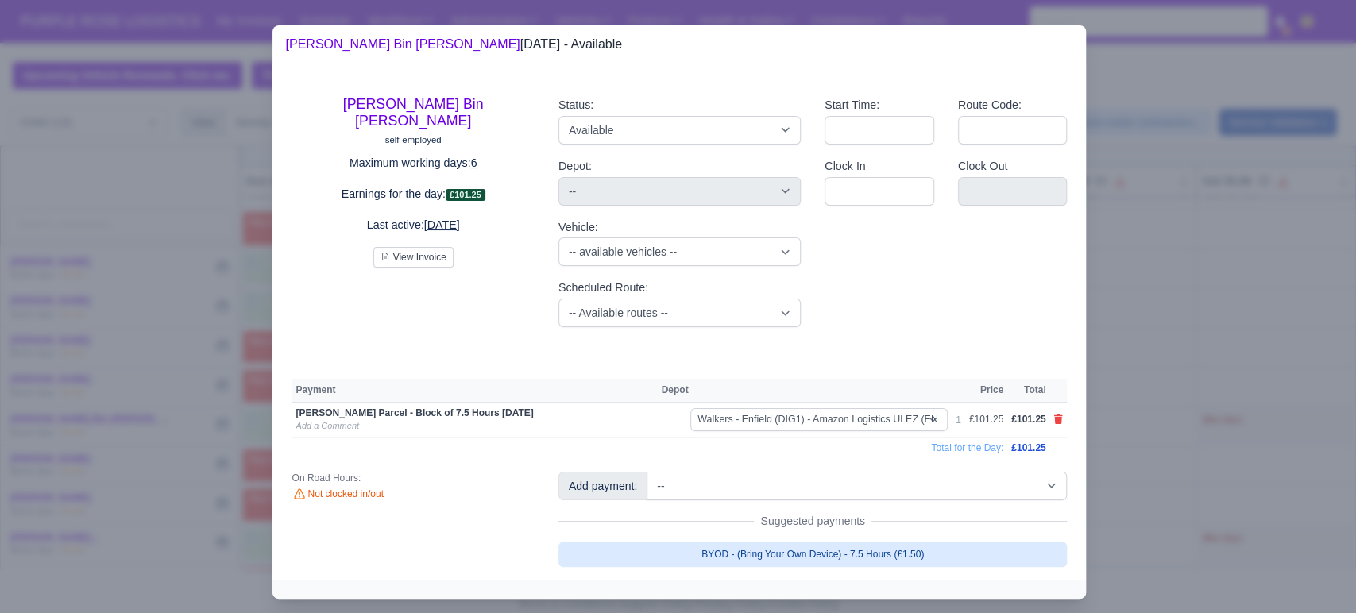
click at [727, 552] on link "BYOD - (Bring Your Own Device) - 7.5 Hours (£1.50)" at bounding box center [813, 554] width 509 height 25
select select "5"
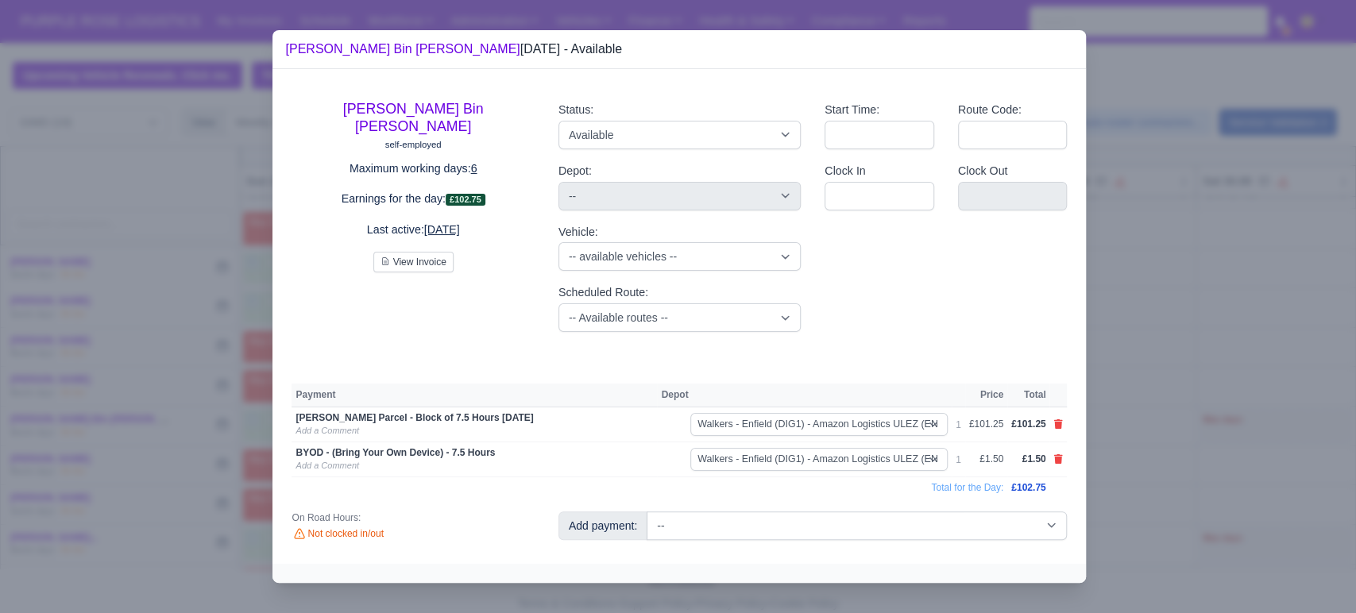
click at [1172, 356] on div at bounding box center [678, 306] width 1356 height 613
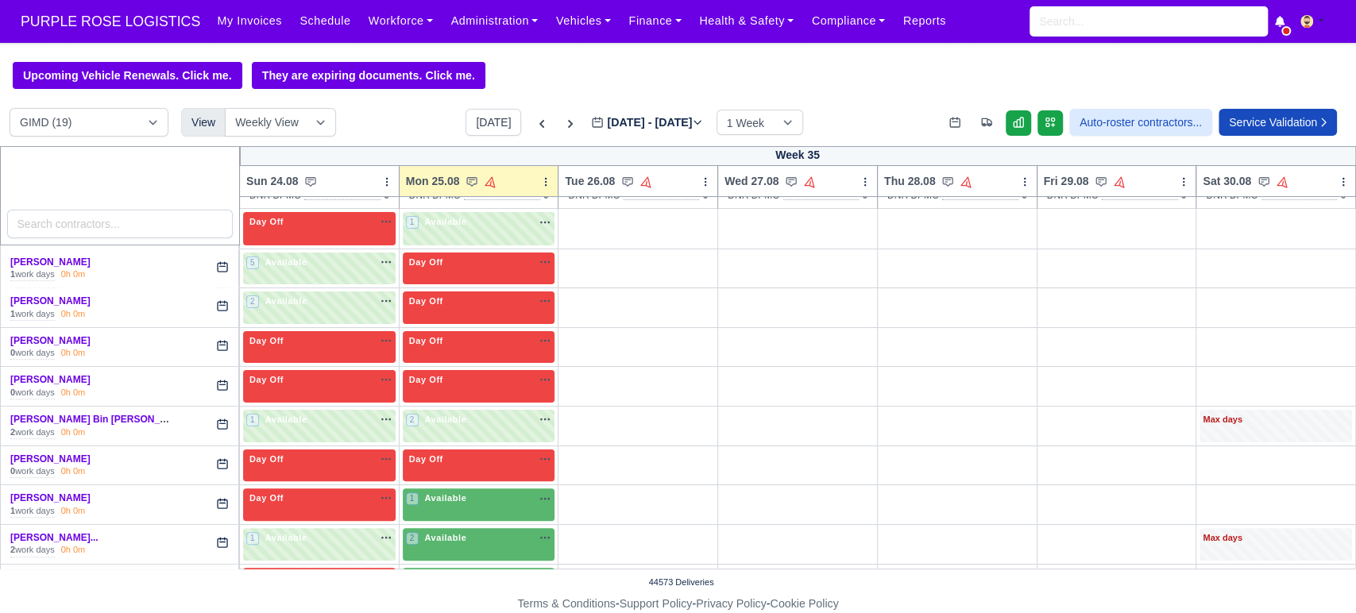
scroll to position [376, 0]
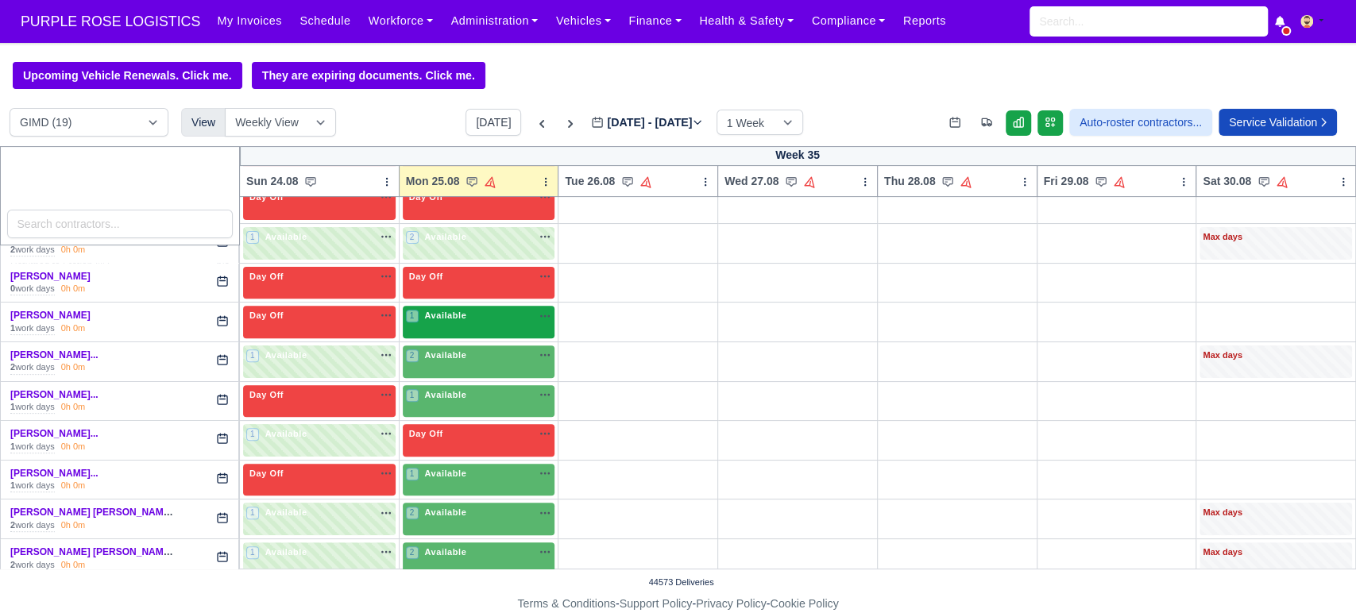
click at [445, 335] on div "1 Available" at bounding box center [479, 322] width 153 height 33
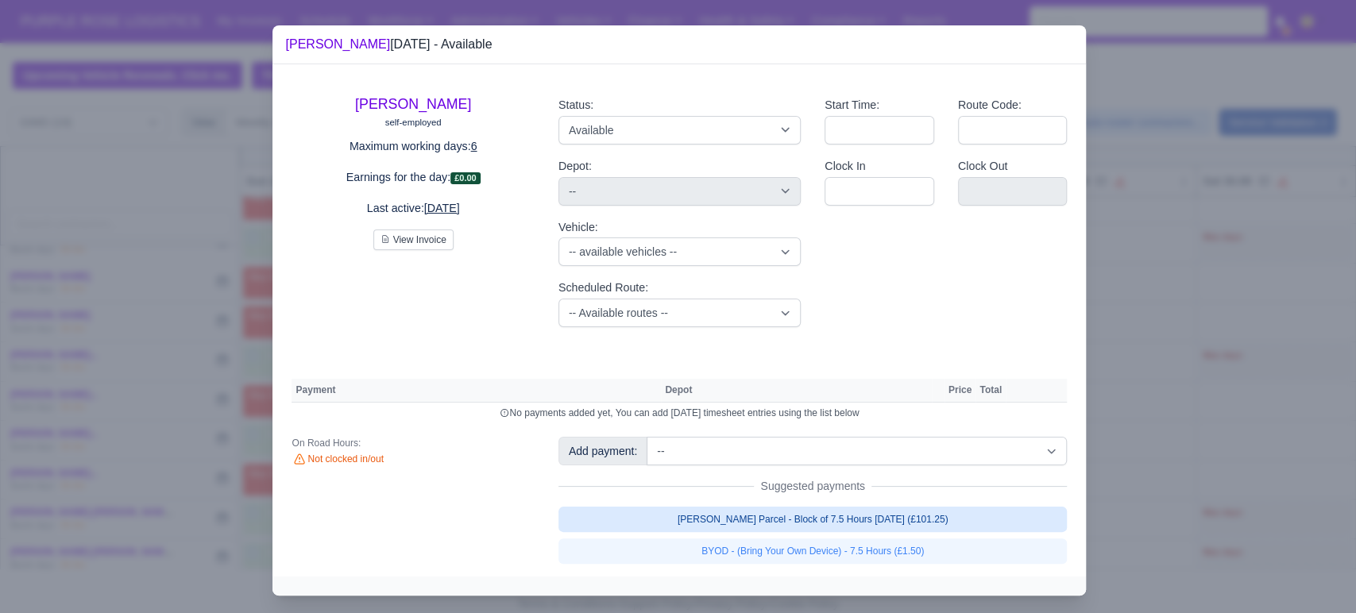
click at [760, 528] on link "[PERSON_NAME] Parcel - Block of 7.5 Hours [DATE] (£101.25)" at bounding box center [813, 519] width 509 height 25
select select "5"
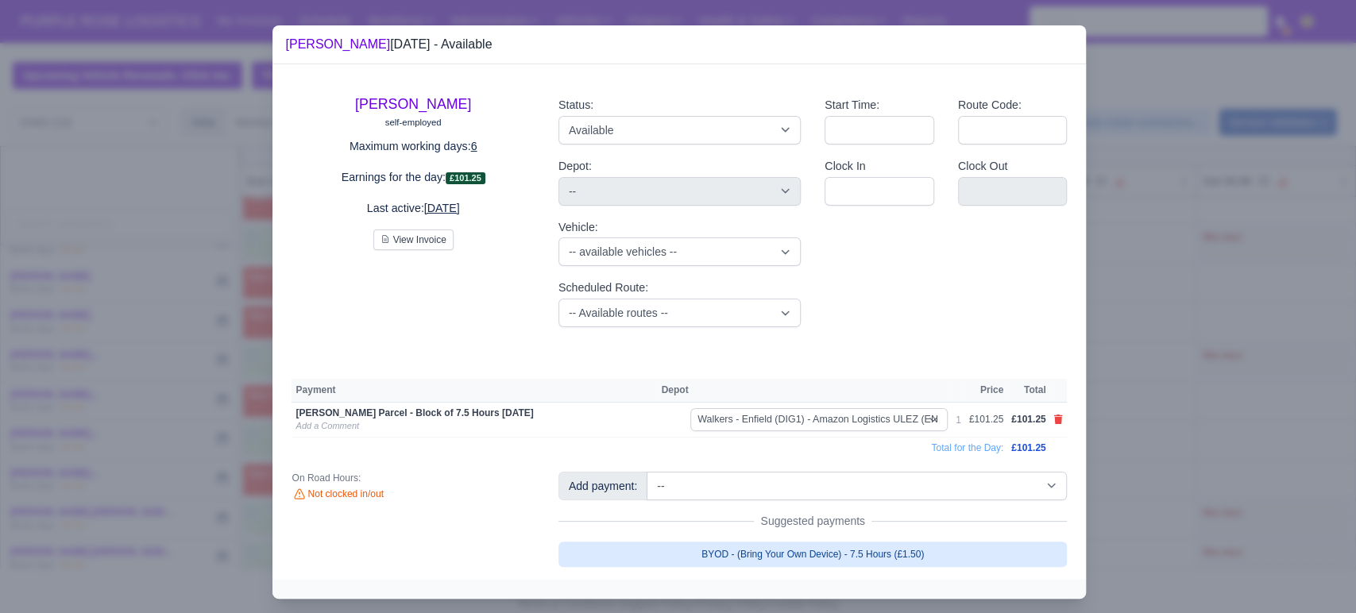
click at [764, 551] on link "BYOD - (Bring Your Own Device) - 7.5 Hours (£1.50)" at bounding box center [813, 554] width 509 height 25
select select "5"
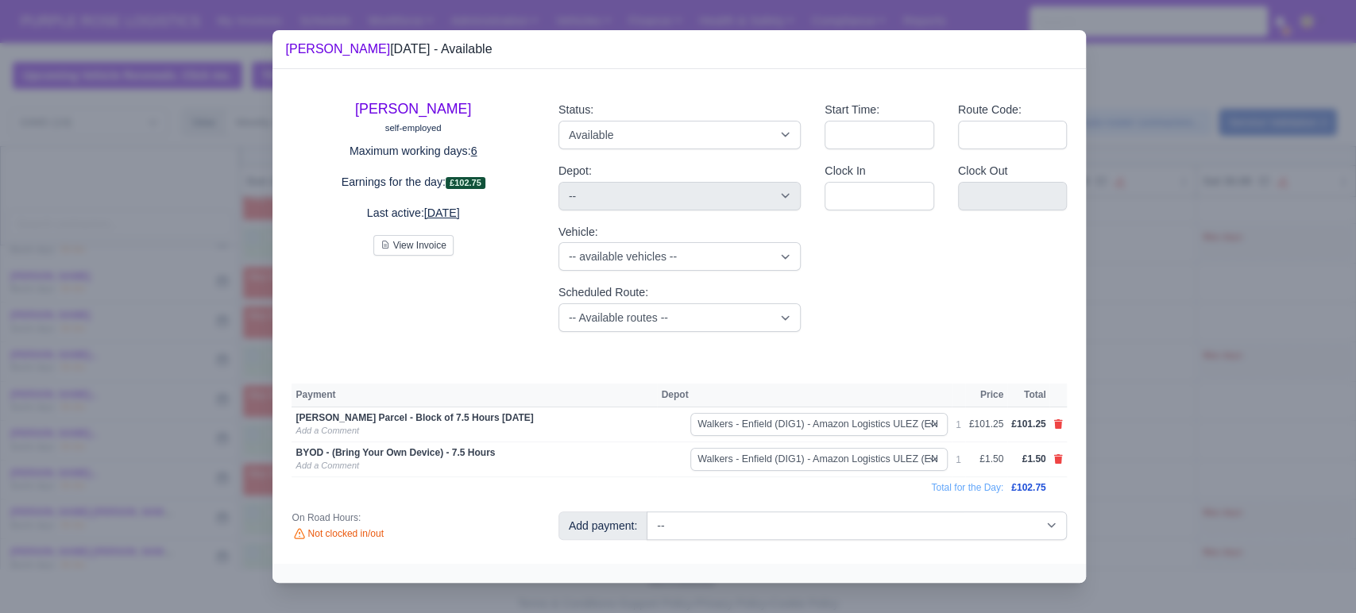
click at [1159, 431] on div at bounding box center [678, 306] width 1356 height 613
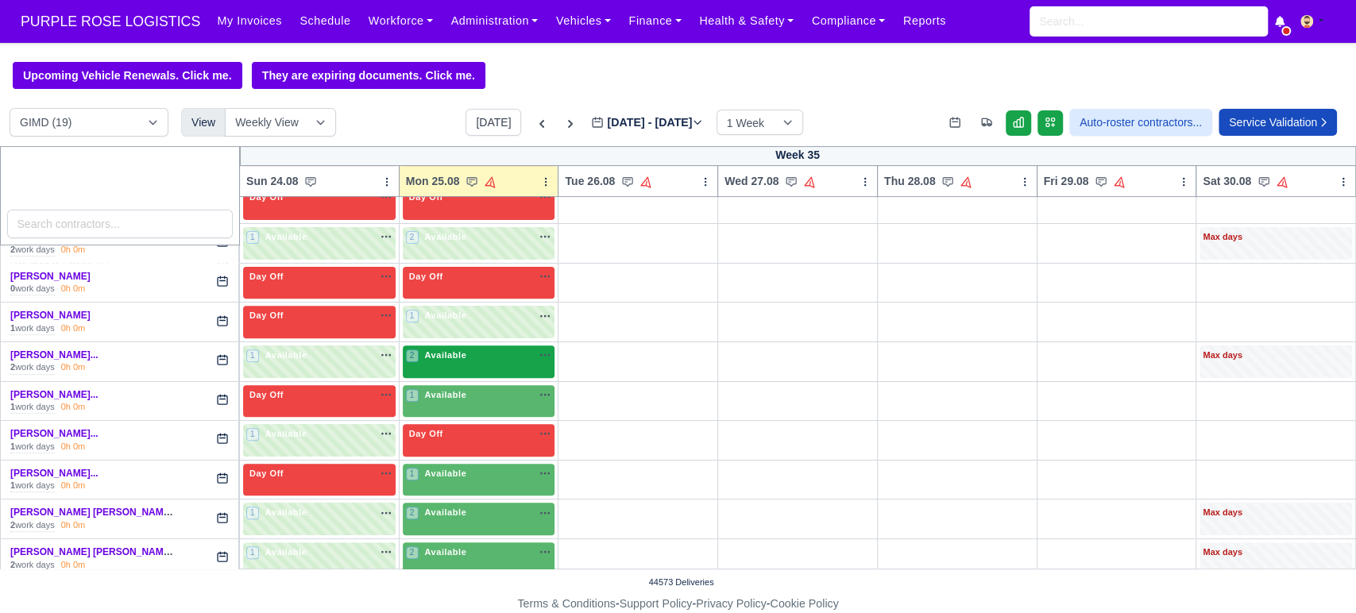
click at [483, 352] on div "2 Available na" at bounding box center [479, 356] width 146 height 14
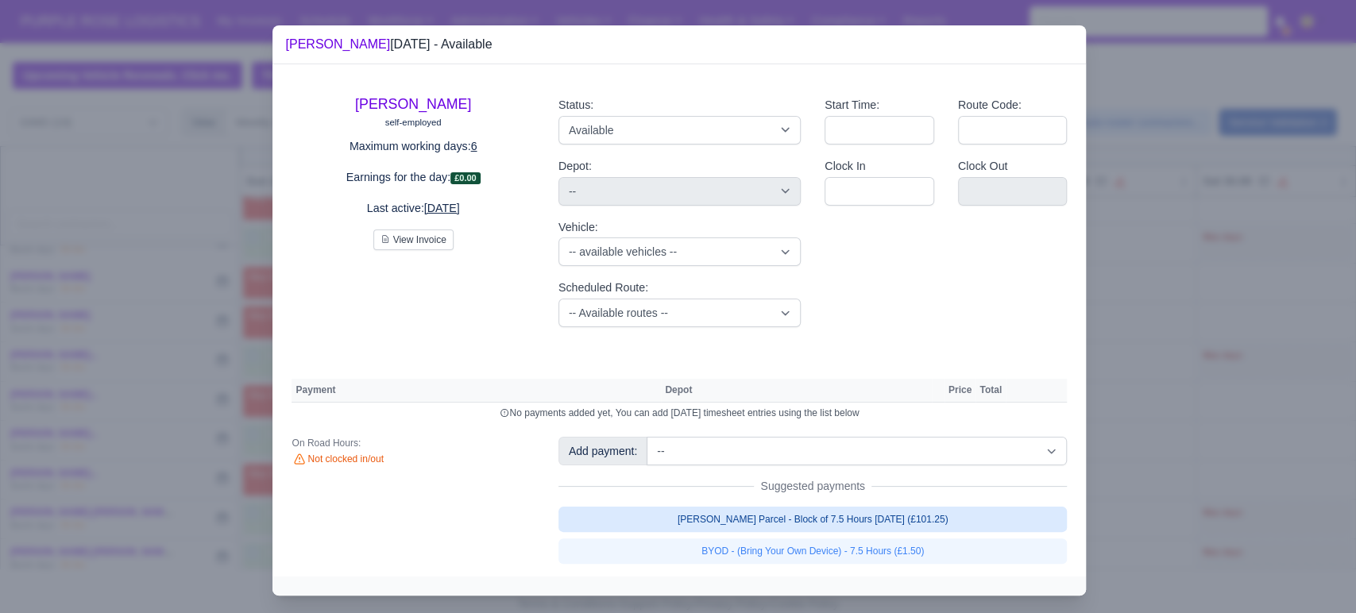
click at [725, 517] on link "[PERSON_NAME] Parcel - Block of 7.5 Hours [DATE] (£101.25)" at bounding box center [813, 519] width 509 height 25
select select "5"
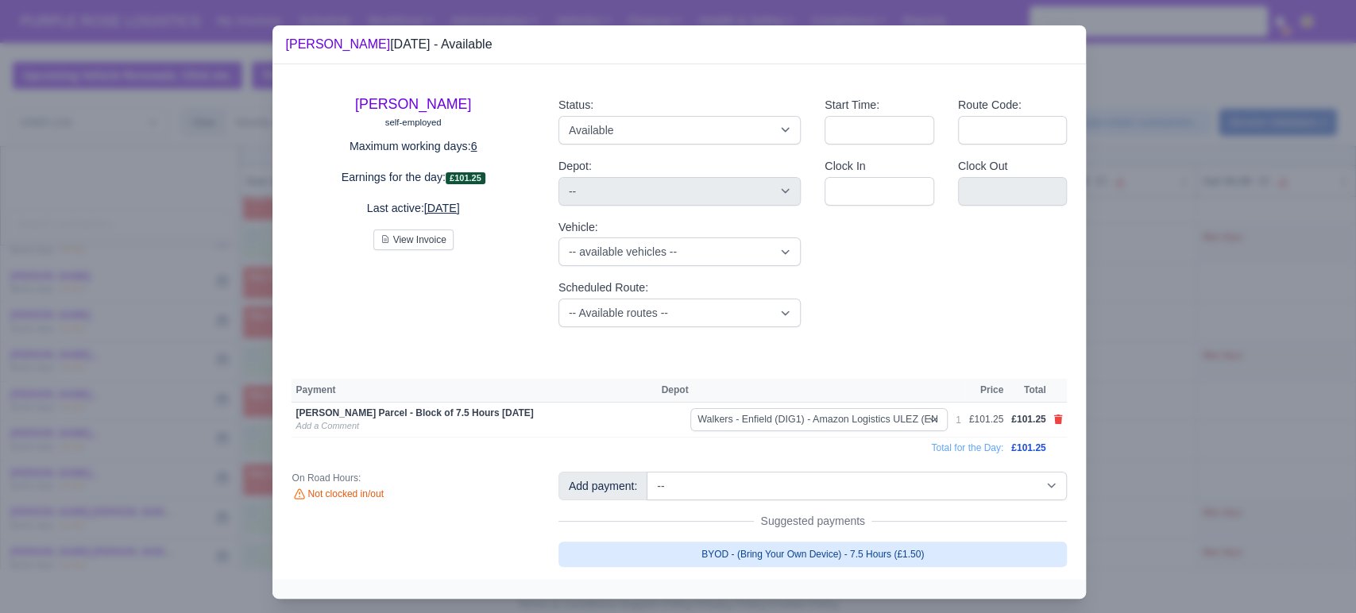
click at [725, 553] on link "BYOD - (Bring Your Own Device) - 7.5 Hours (£1.50)" at bounding box center [813, 554] width 509 height 25
select select "5"
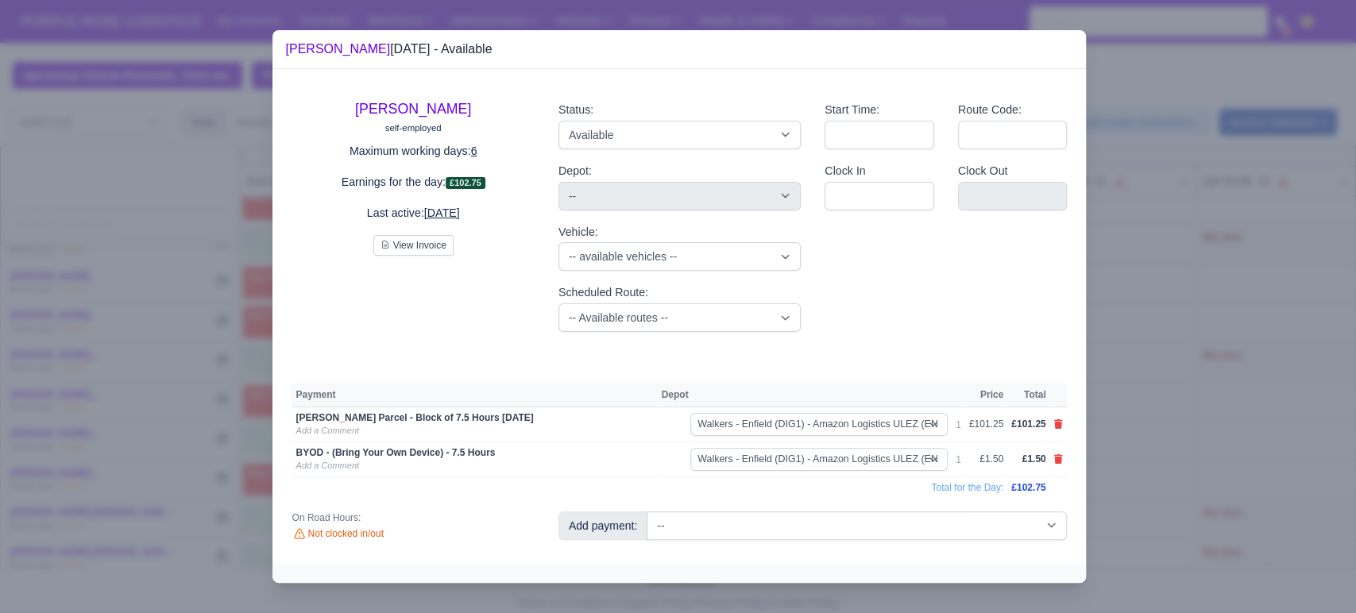
click at [1282, 497] on div at bounding box center [678, 306] width 1356 height 613
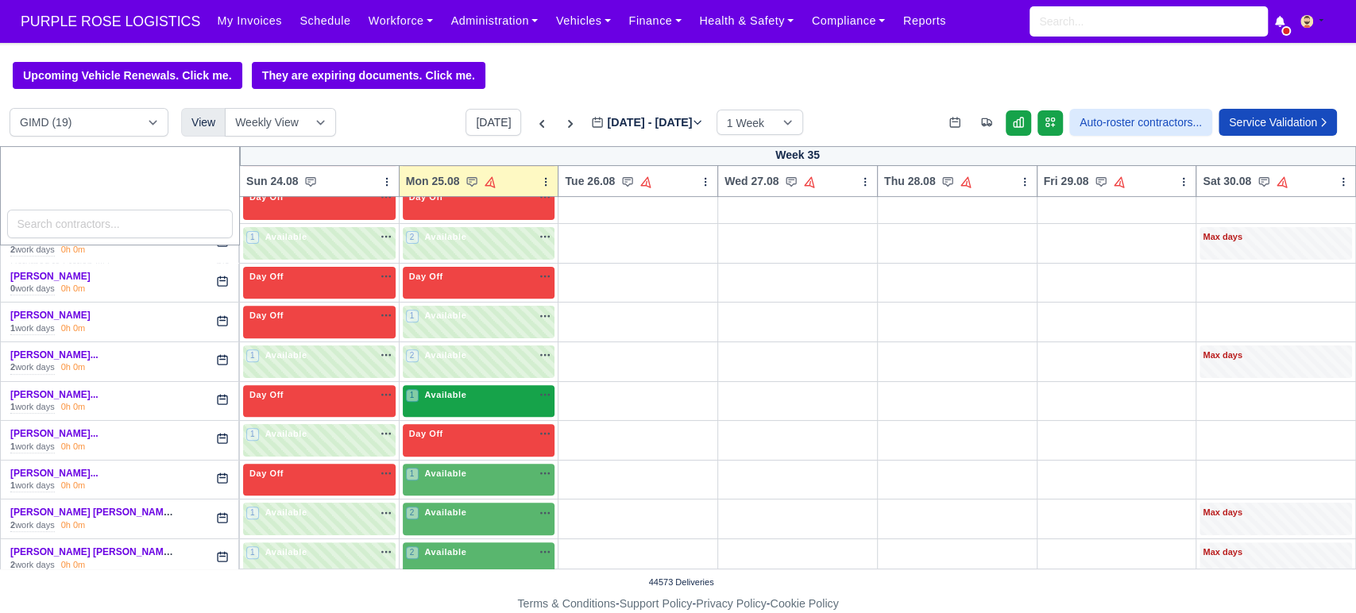
click at [465, 412] on div "1 Available" at bounding box center [479, 401] width 153 height 33
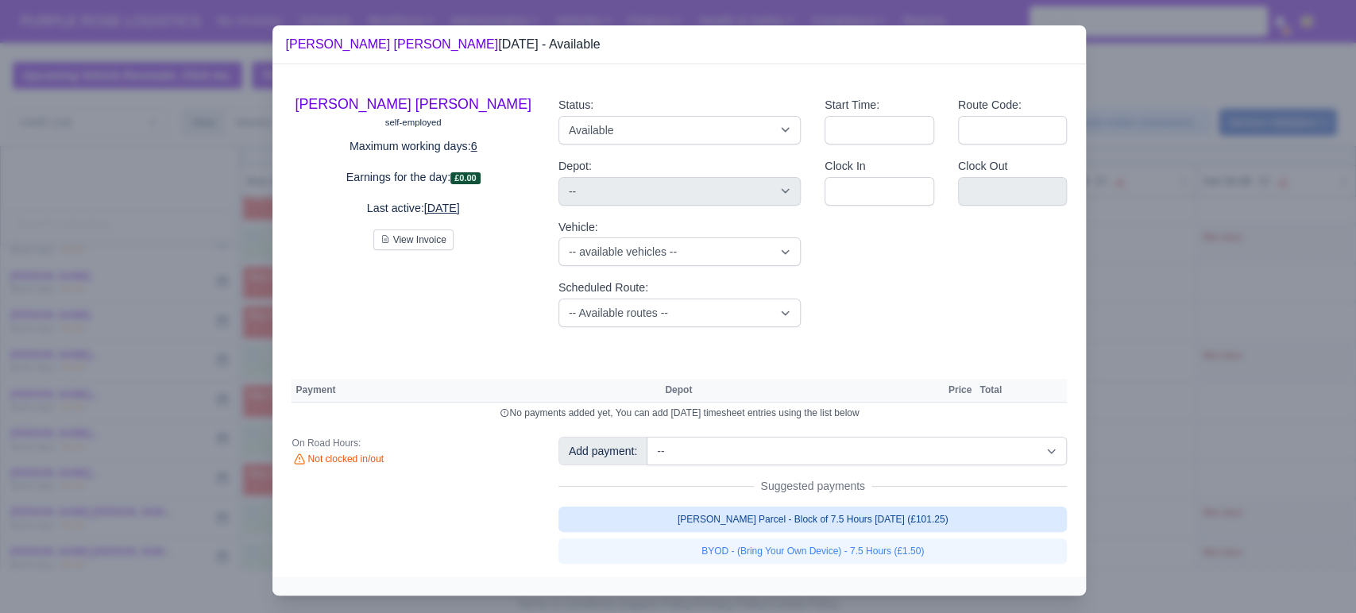
click at [697, 520] on link "[PERSON_NAME] Parcel - Block of 7.5 Hours [DATE] (£101.25)" at bounding box center [813, 519] width 509 height 25
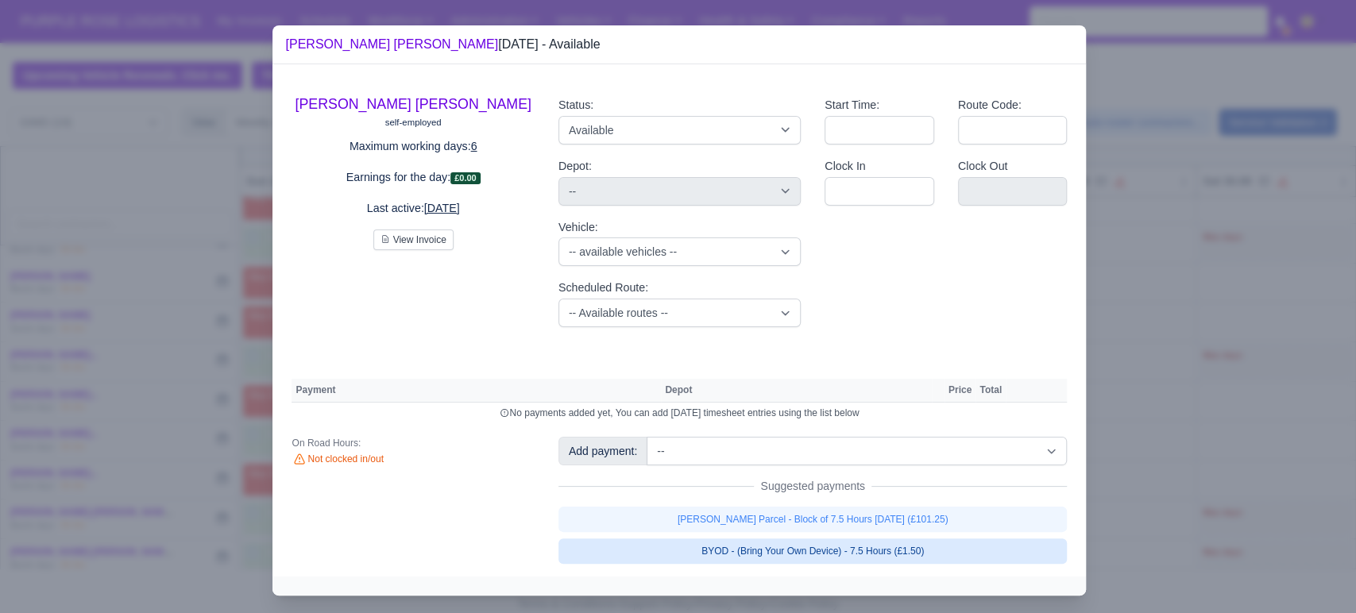
select select "5"
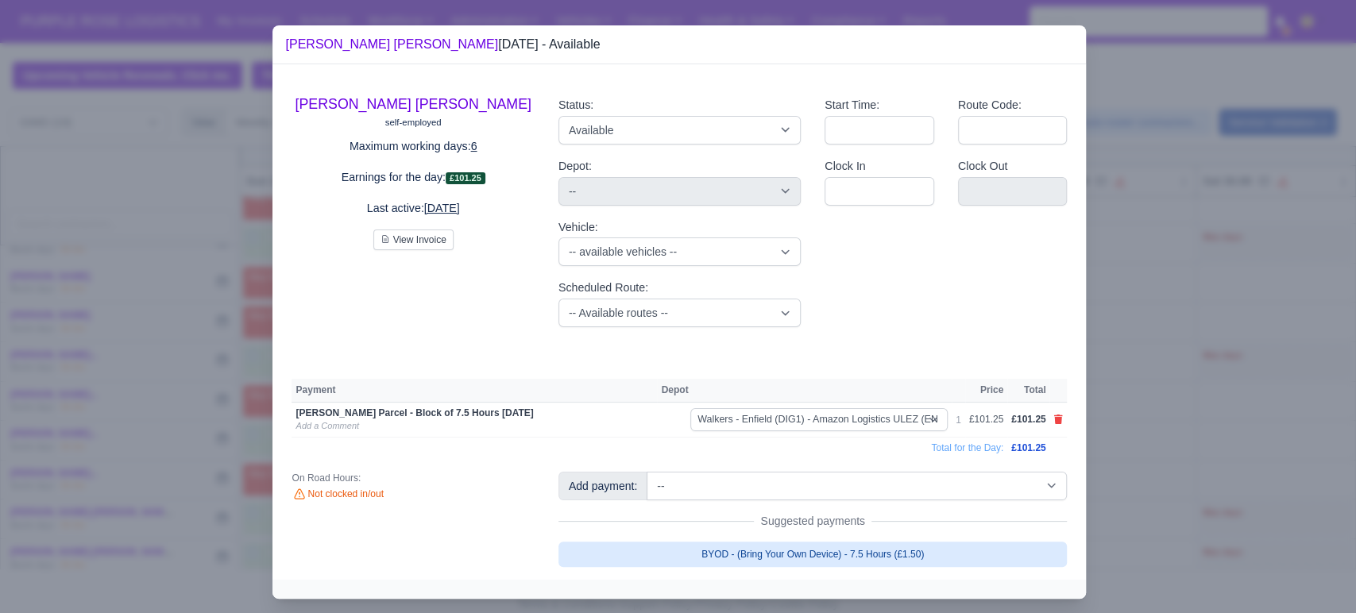
click at [722, 556] on link "BYOD - (Bring Your Own Device) - 7.5 Hours (£1.50)" at bounding box center [813, 554] width 509 height 25
select select "5"
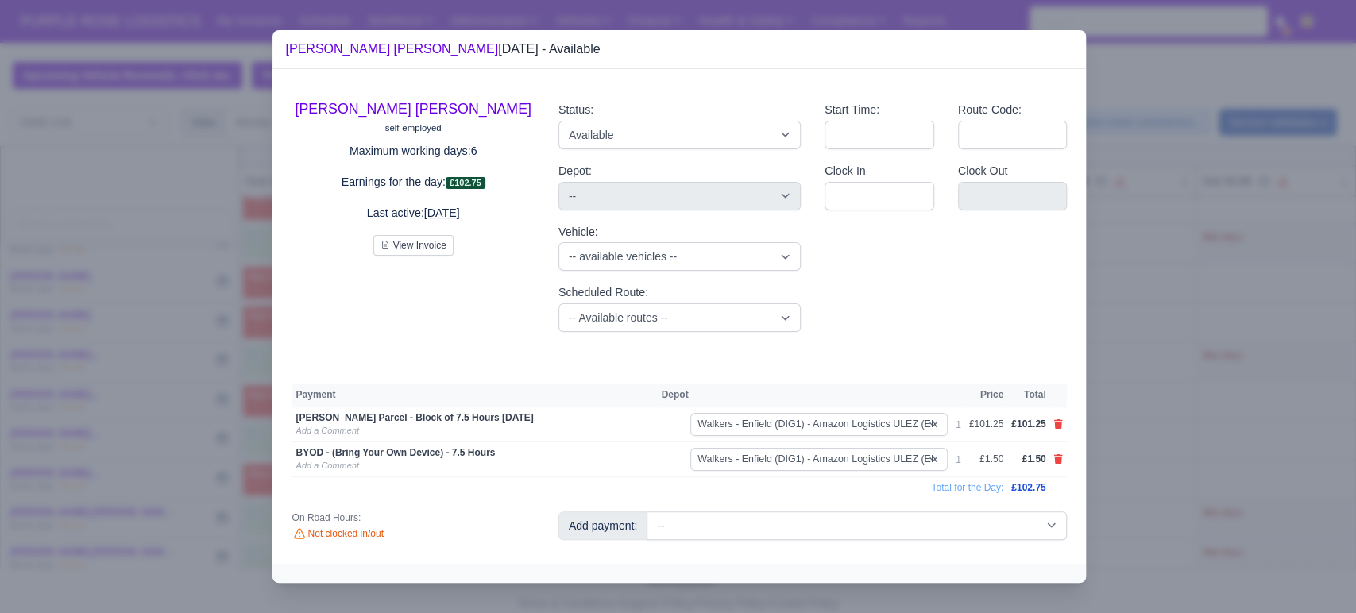
click at [954, 557] on div "[PERSON_NAME] [PERSON_NAME] self-employed Maximum working days: 6 Earnings for …" at bounding box center [680, 316] width 814 height 495
click at [1106, 501] on div at bounding box center [678, 306] width 1356 height 613
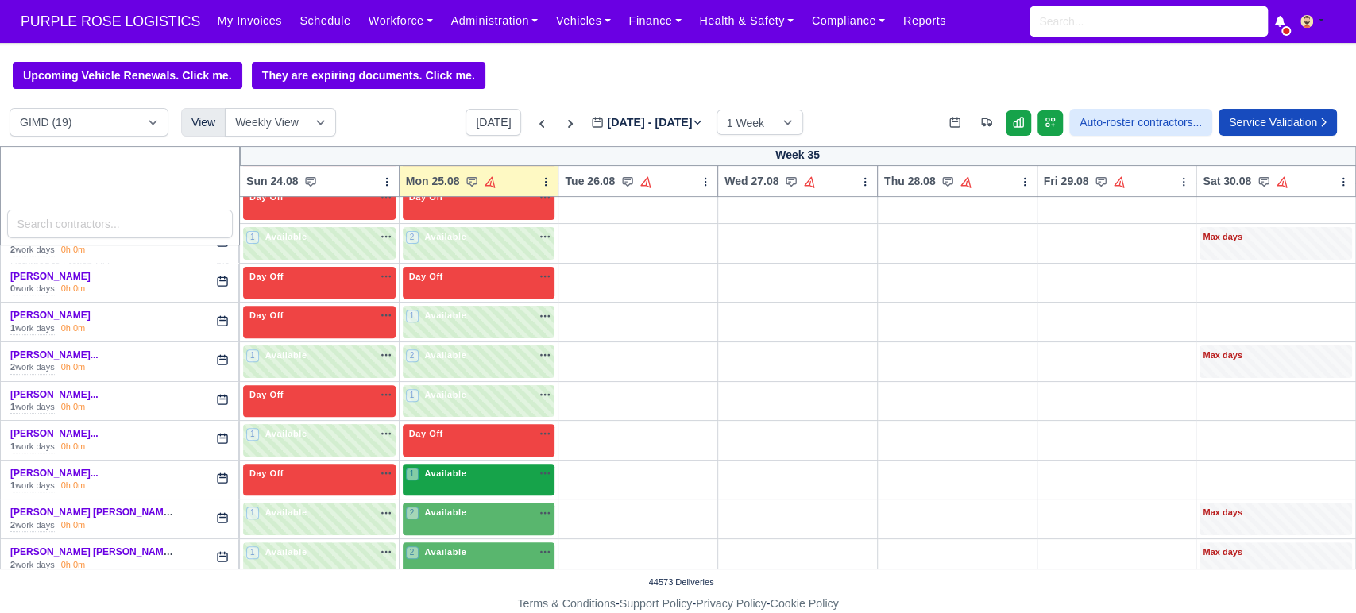
click at [470, 467] on div "1 Available na" at bounding box center [479, 474] width 146 height 14
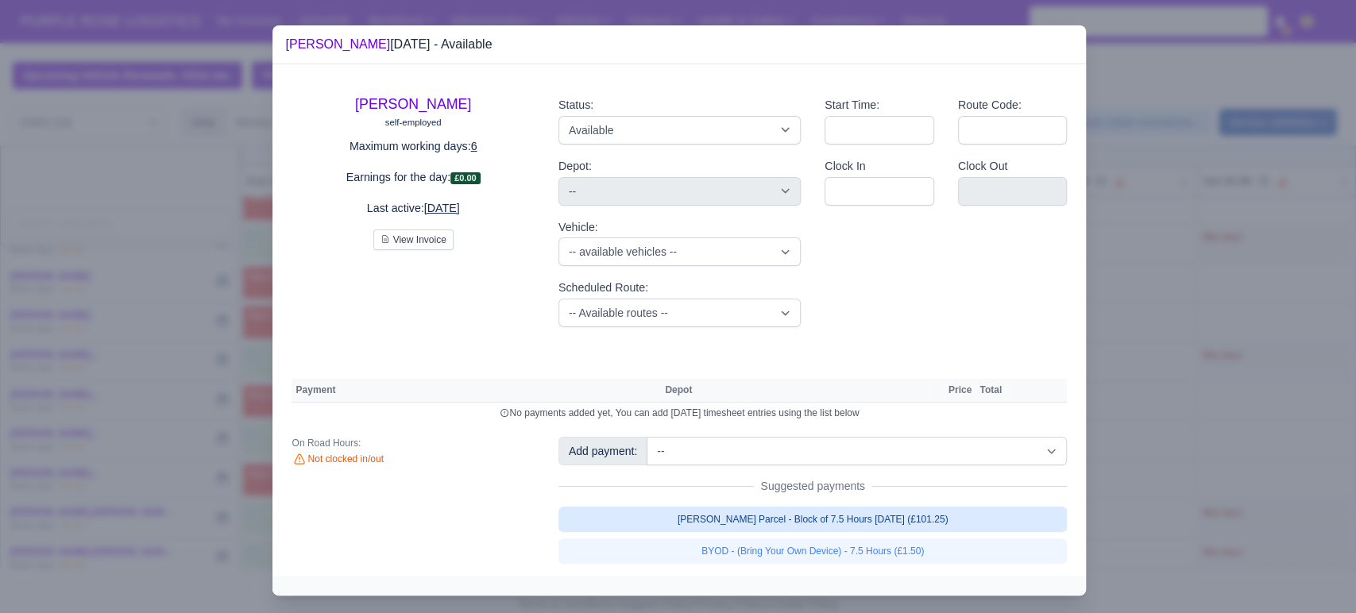
click at [834, 520] on link "[PERSON_NAME] Parcel - Block of 7.5 Hours [DATE] (£101.25)" at bounding box center [813, 519] width 509 height 25
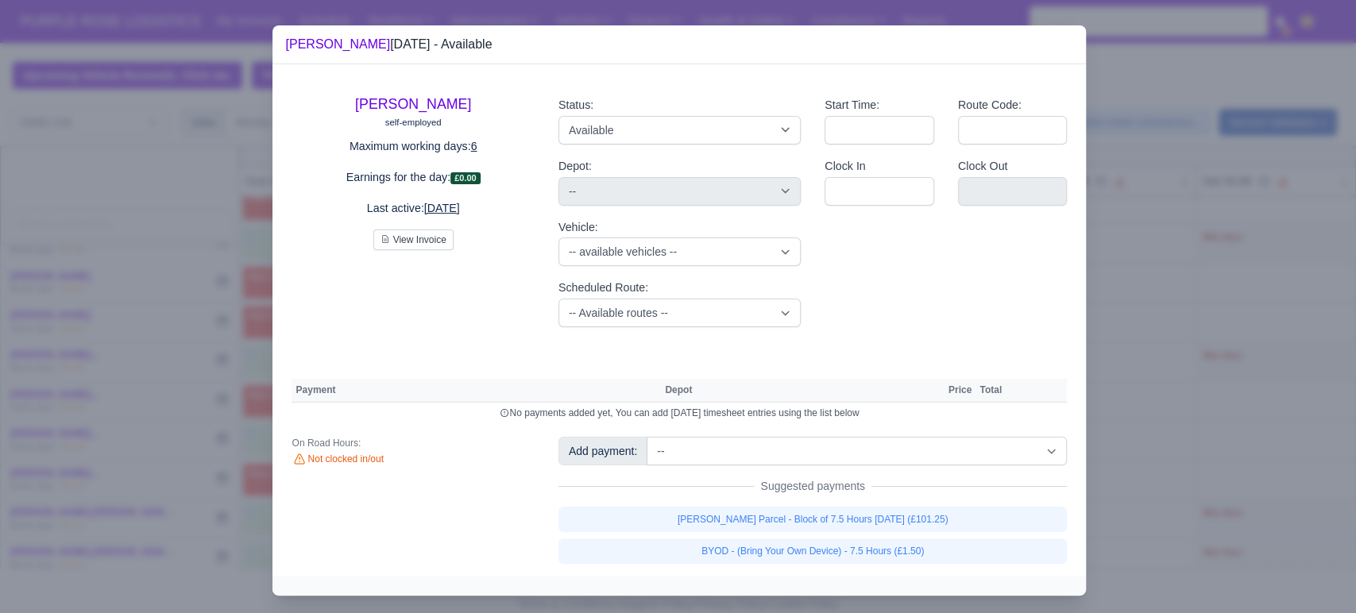
select select "5"
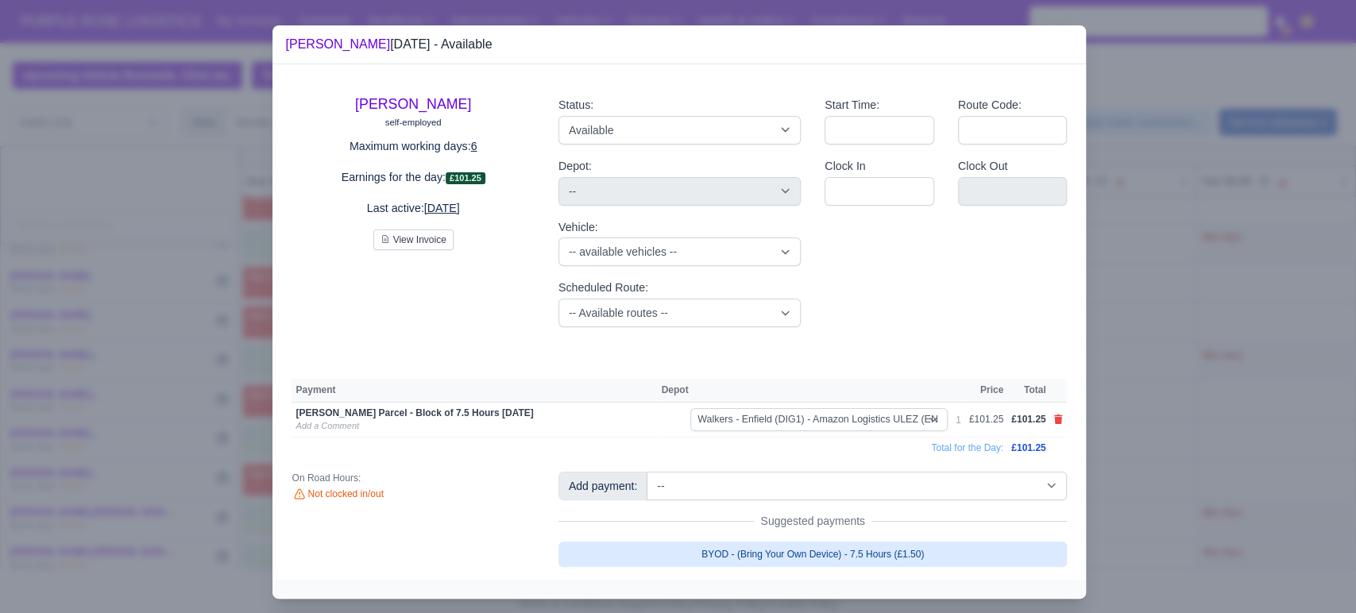
click at [826, 551] on link "BYOD - (Bring Your Own Device) - 7.5 Hours (£1.50)" at bounding box center [813, 554] width 509 height 25
select select "5"
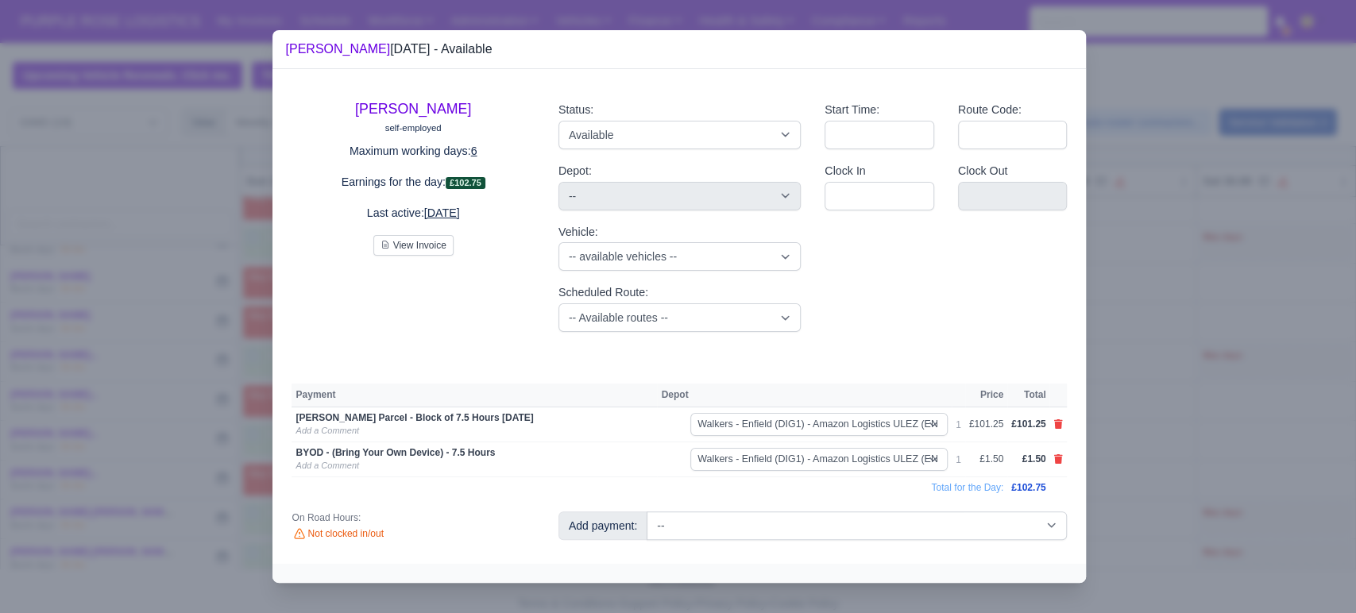
click at [1192, 404] on div at bounding box center [678, 306] width 1356 height 613
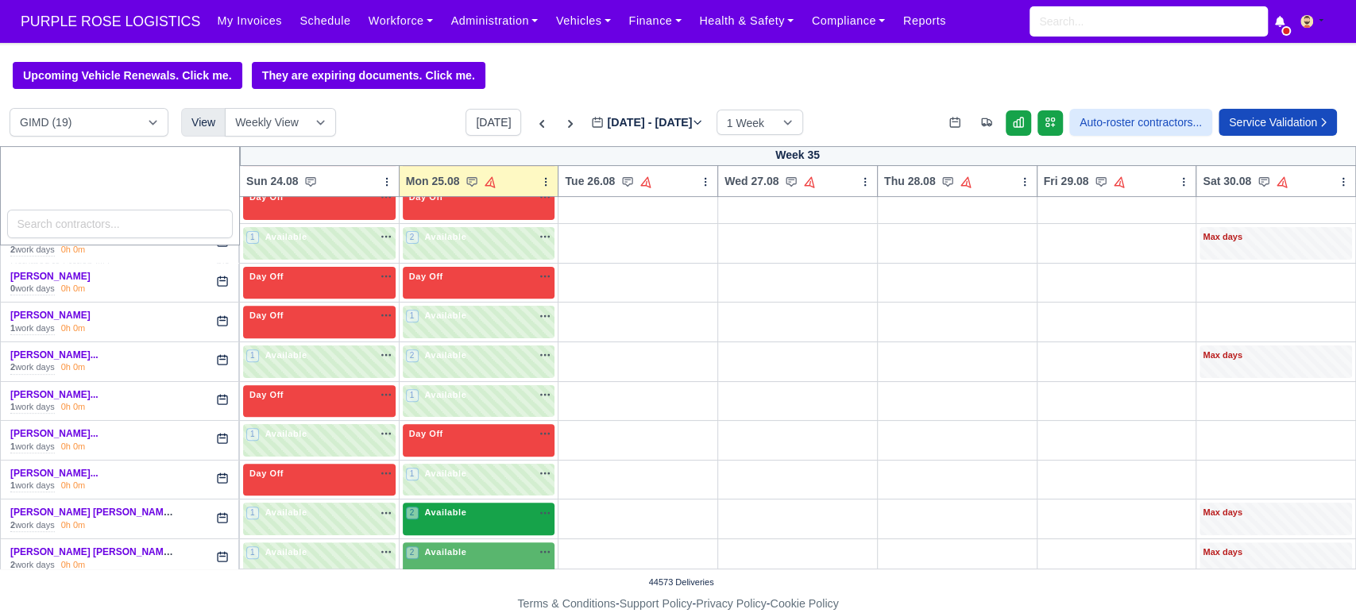
click at [483, 514] on div "2 Available na" at bounding box center [479, 513] width 146 height 14
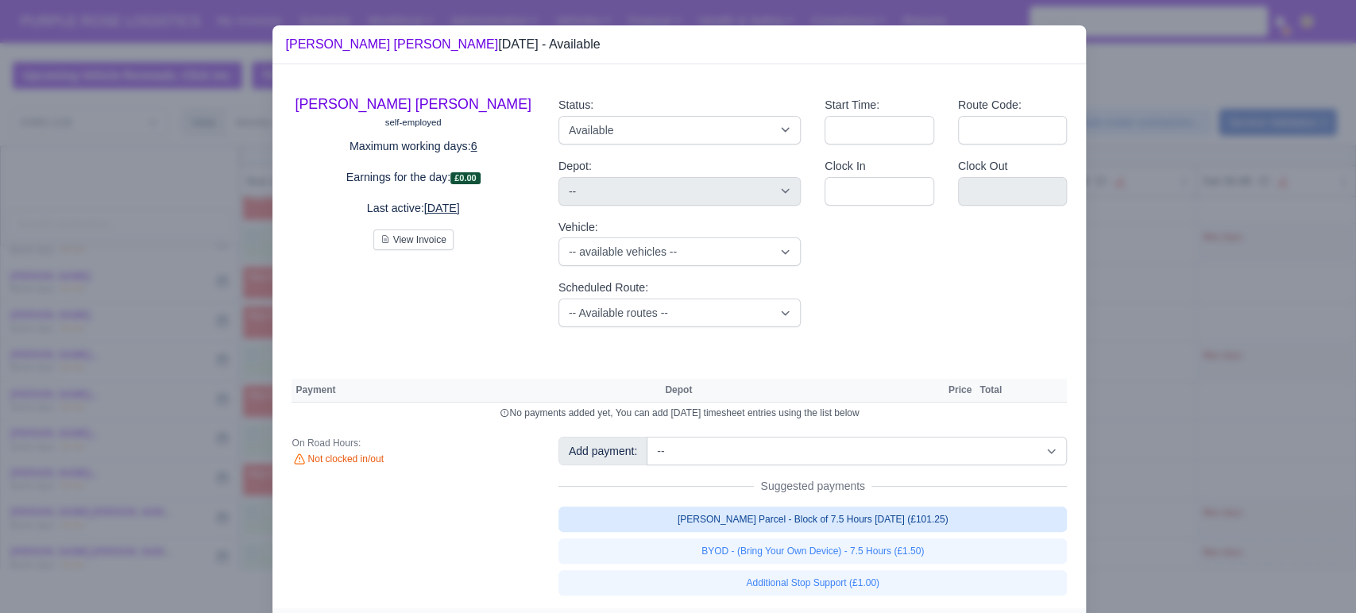
click at [781, 527] on link "[PERSON_NAME] Parcel - Block of 7.5 Hours [DATE] (£101.25)" at bounding box center [813, 519] width 509 height 25
select select "5"
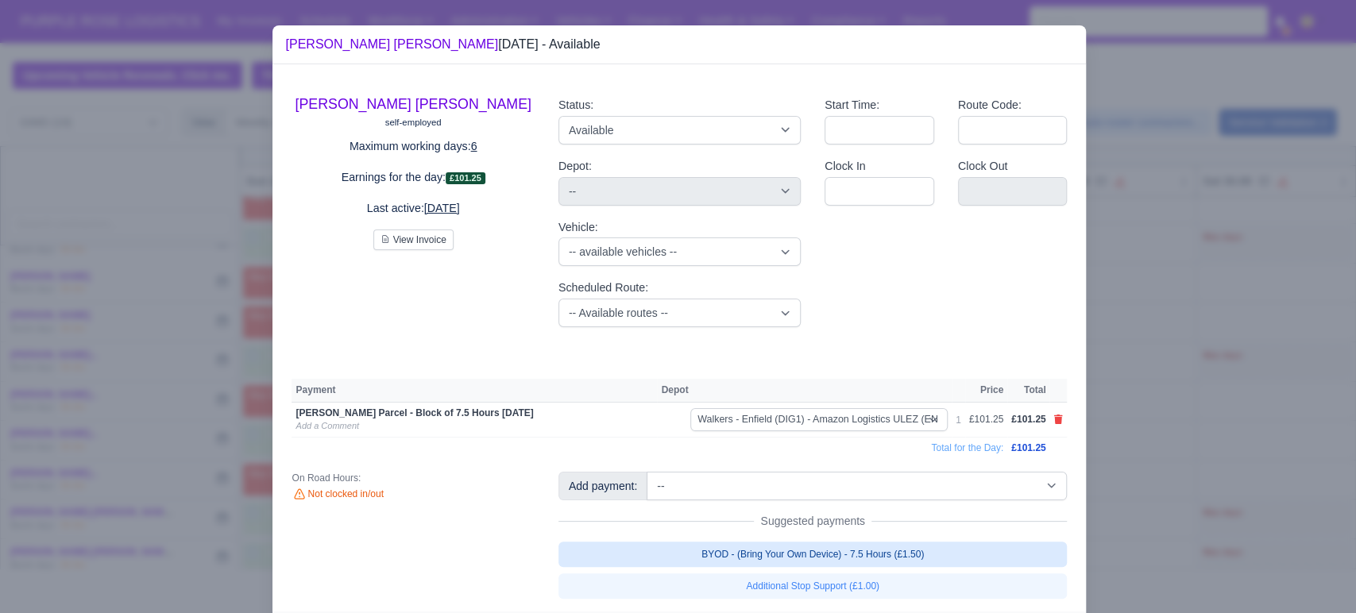
click at [780, 556] on link "BYOD - (Bring Your Own Device) - 7.5 Hours (£1.50)" at bounding box center [813, 554] width 509 height 25
select select "5"
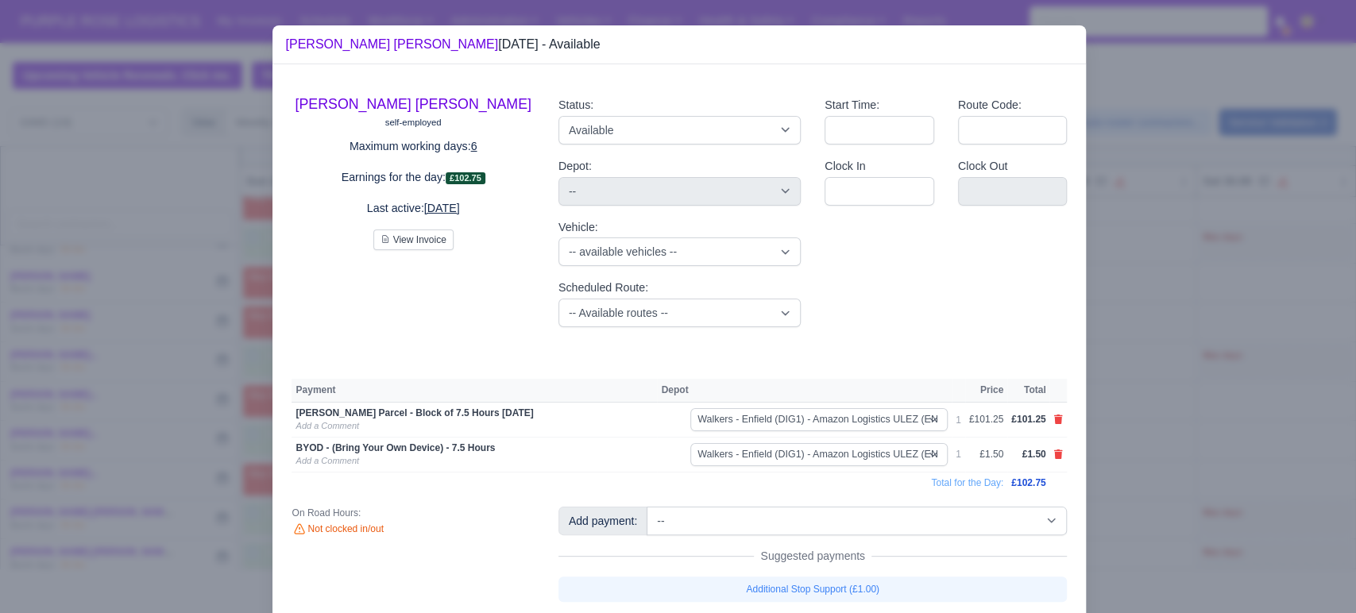
click at [1147, 461] on div at bounding box center [678, 306] width 1356 height 613
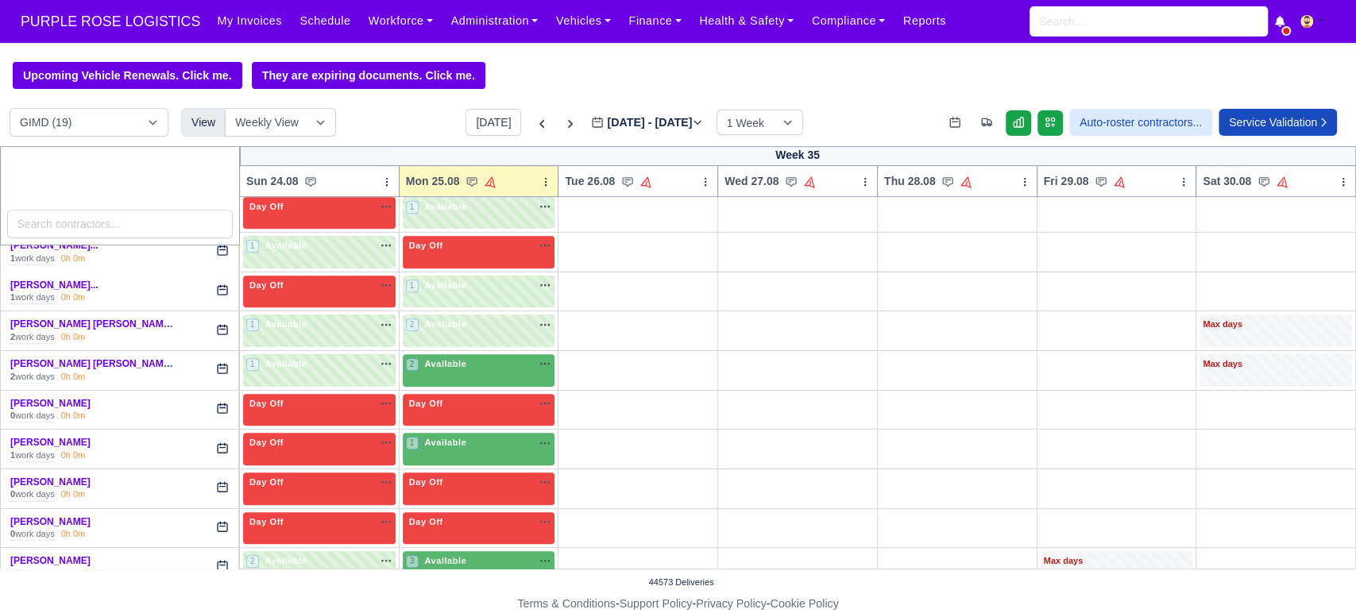
scroll to position [565, 0]
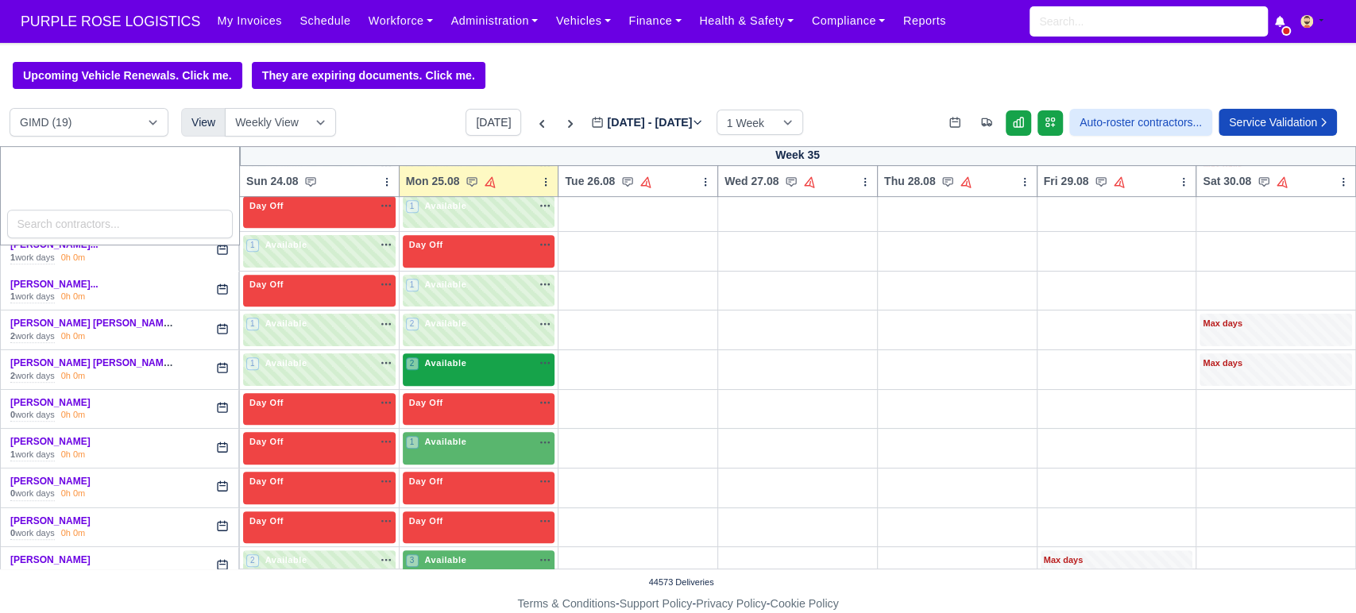
click at [478, 369] on div "2 Available na" at bounding box center [479, 364] width 146 height 14
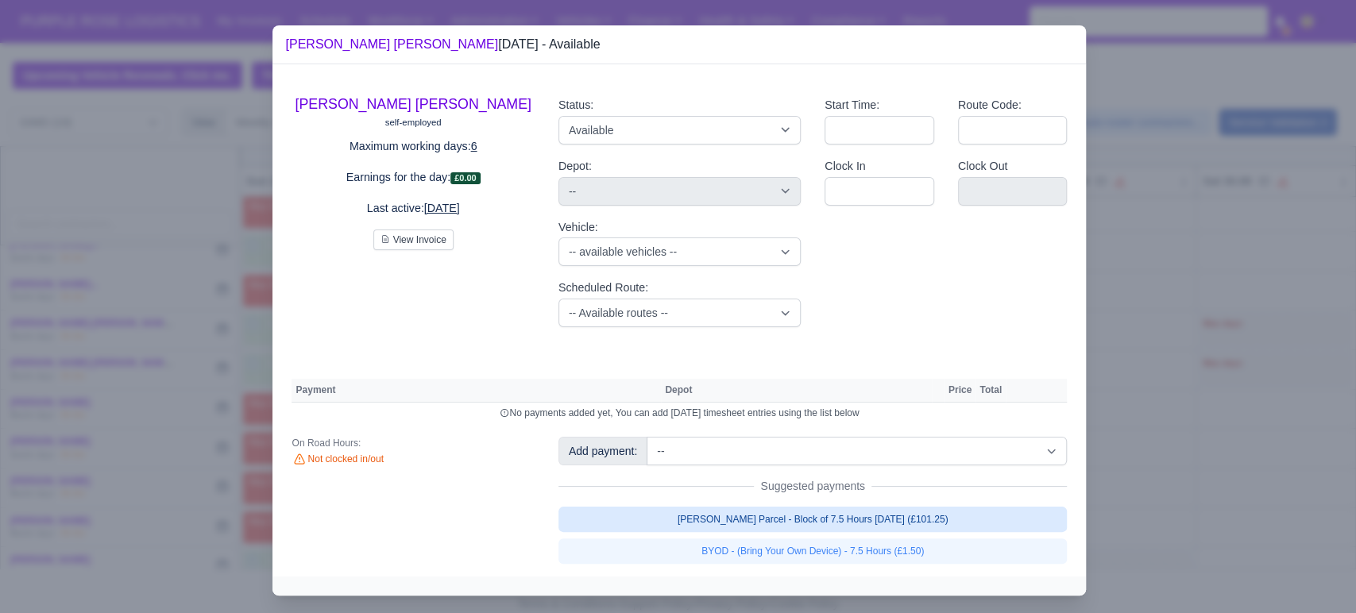
click at [743, 519] on link "[PERSON_NAME] Parcel - Block of 7.5 Hours [DATE] (£101.25)" at bounding box center [813, 519] width 509 height 25
select select "5"
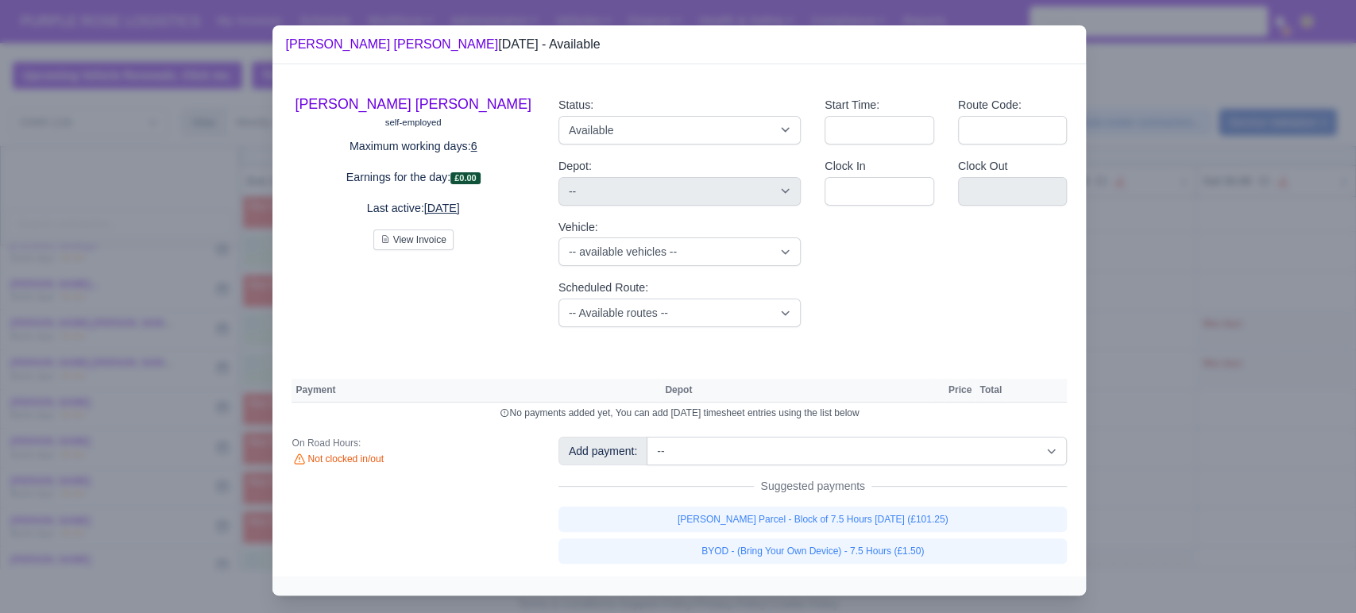
select select "5"
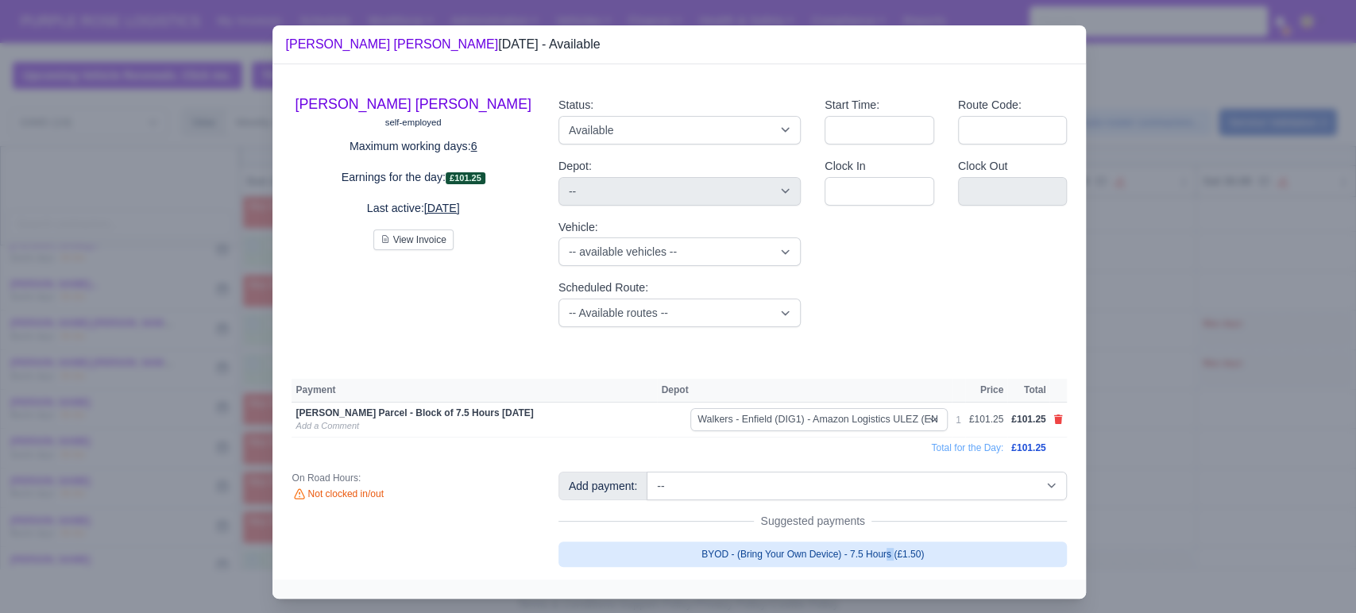
drag, startPoint x: 761, startPoint y: 567, endPoint x: 750, endPoint y: 563, distance: 12.1
click at [750, 563] on div "[PERSON_NAME] [PERSON_NAME] self-employed Maximum working days: 6 Earnings for …" at bounding box center [680, 322] width 814 height 516
click at [750, 563] on link "BYOD - (Bring Your Own Device) - 7.5 Hours (£1.50)" at bounding box center [813, 554] width 509 height 25
select select "5"
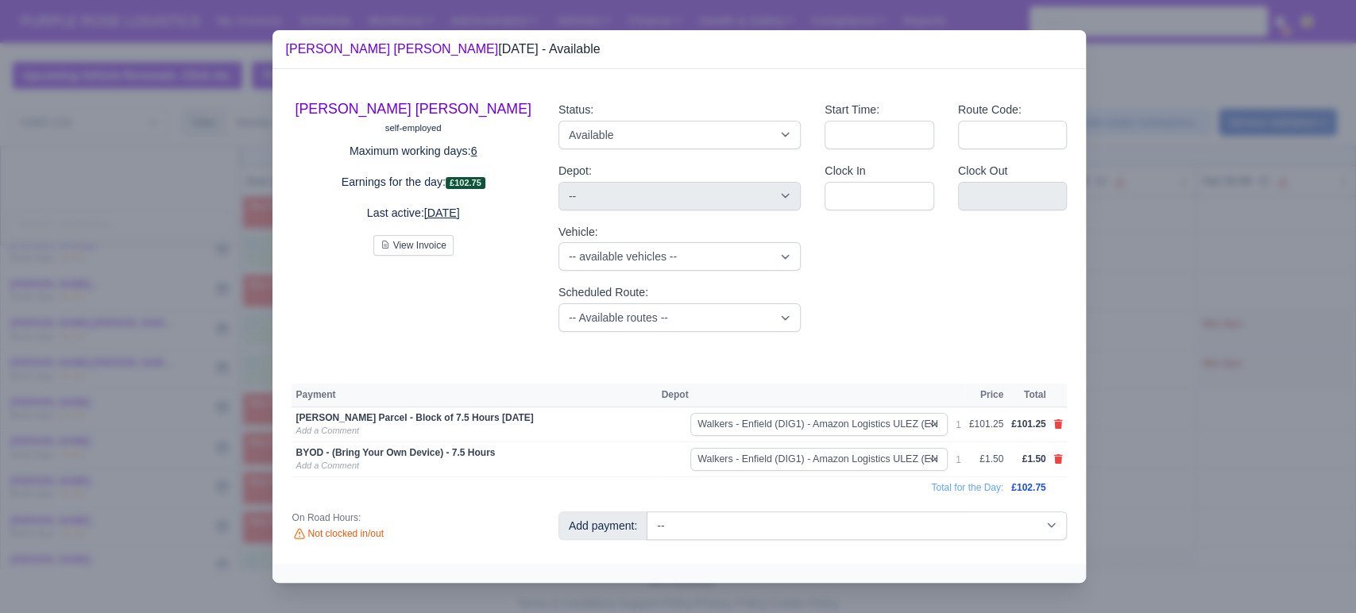
click at [247, 418] on div at bounding box center [678, 306] width 1356 height 613
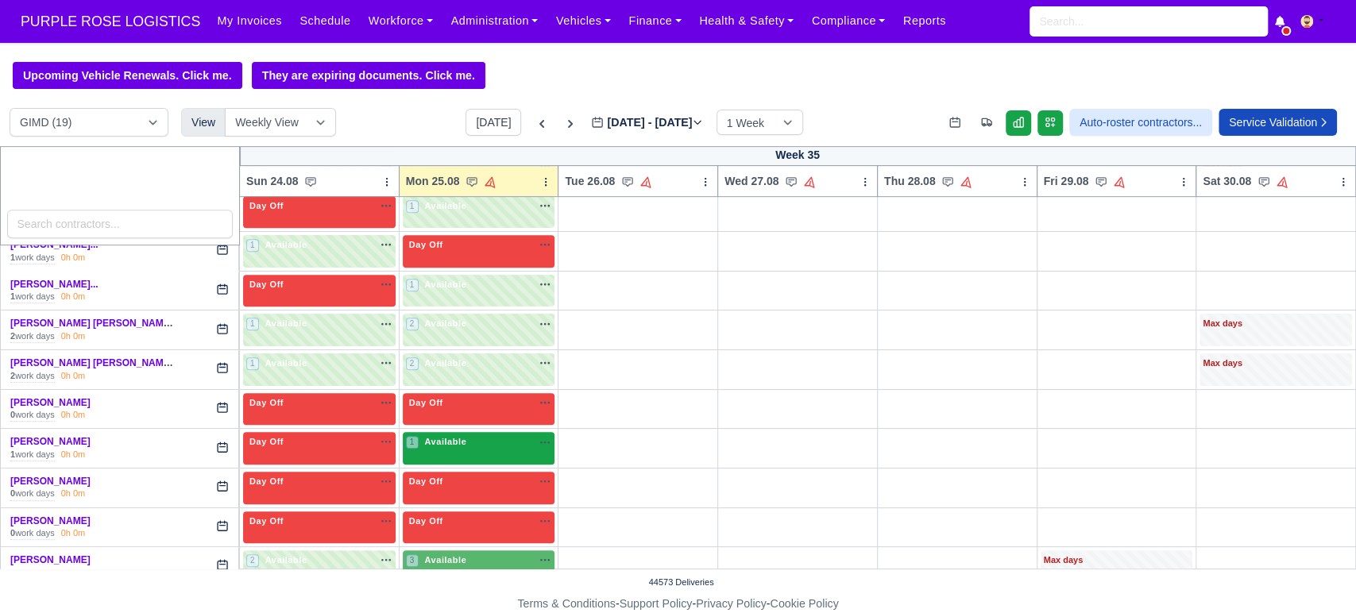
click at [461, 452] on div "1 Available" at bounding box center [479, 448] width 153 height 33
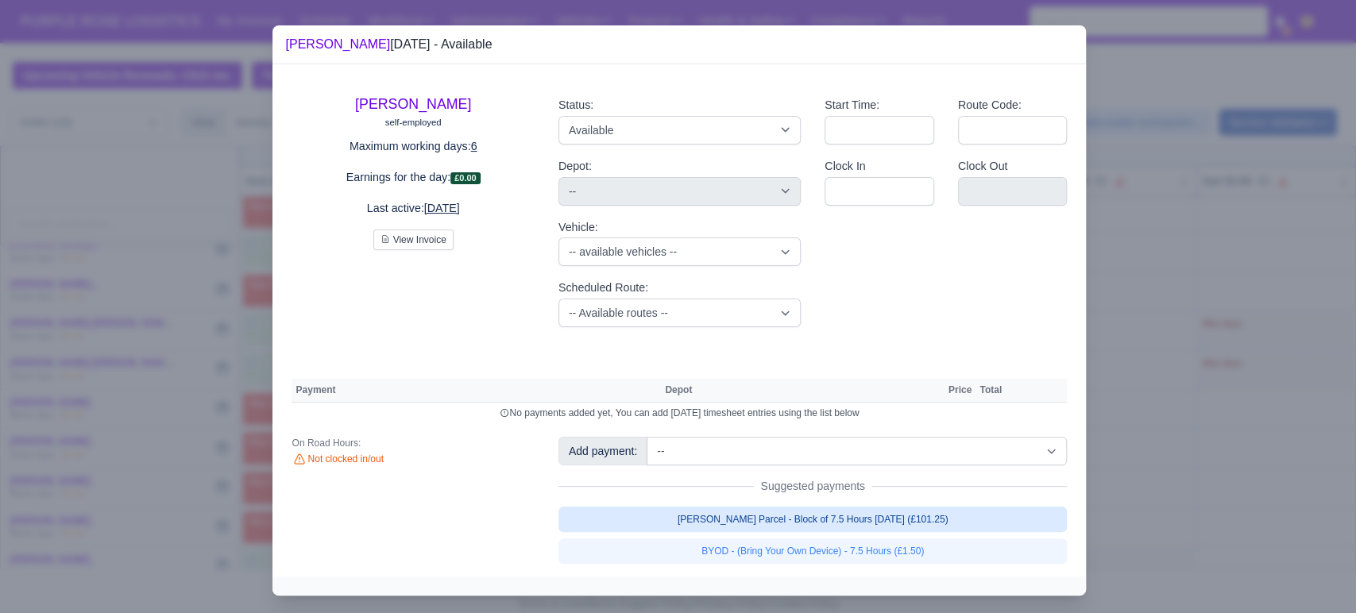
click at [725, 514] on link "[PERSON_NAME] Parcel - Block of 7.5 Hours [DATE] (£101.25)" at bounding box center [813, 519] width 509 height 25
select select "5"
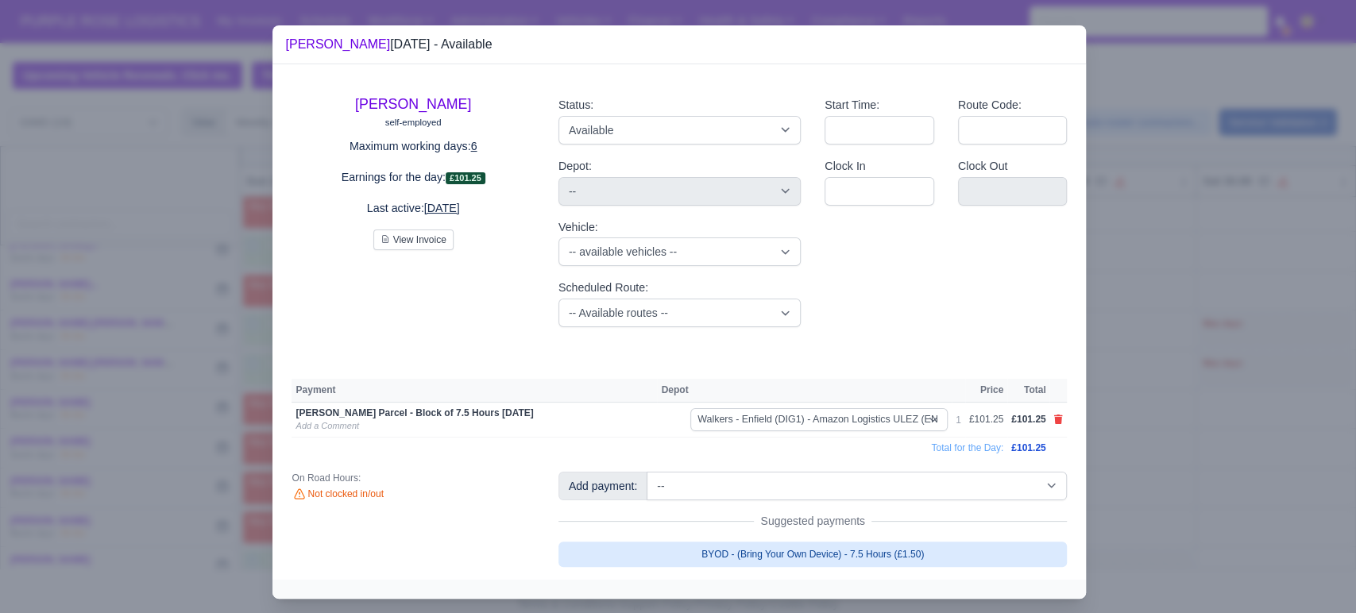
click at [753, 551] on link "BYOD - (Bring Your Own Device) - 7.5 Hours (£1.50)" at bounding box center [813, 554] width 509 height 25
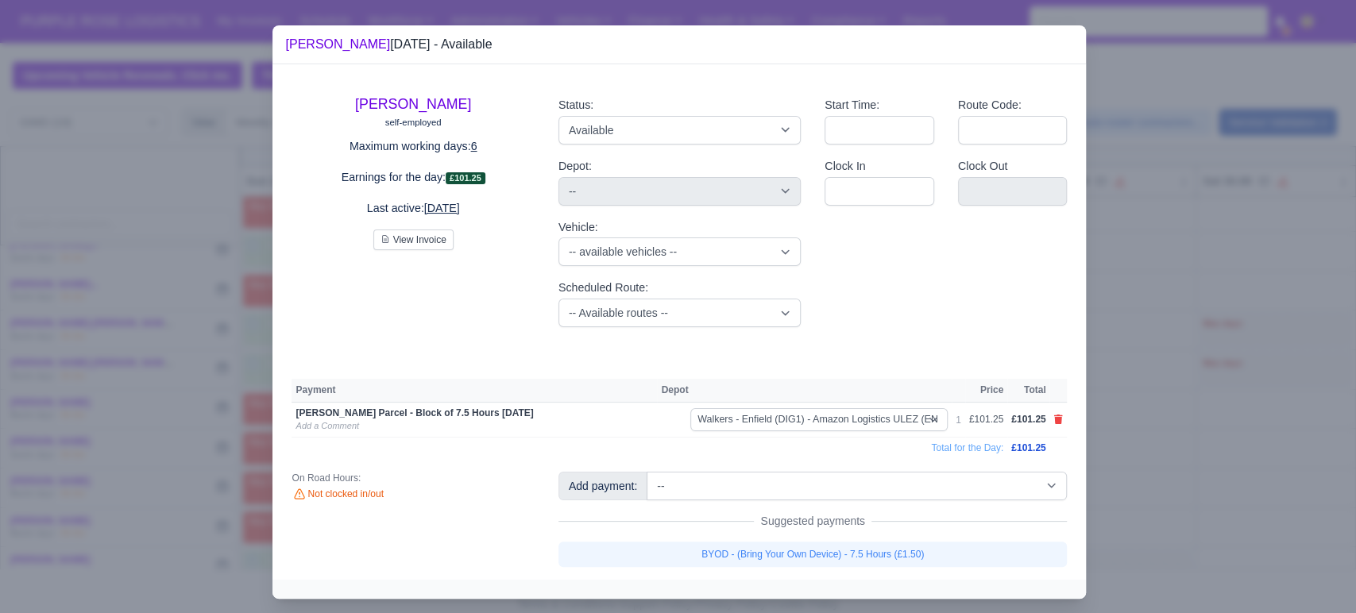
select select "5"
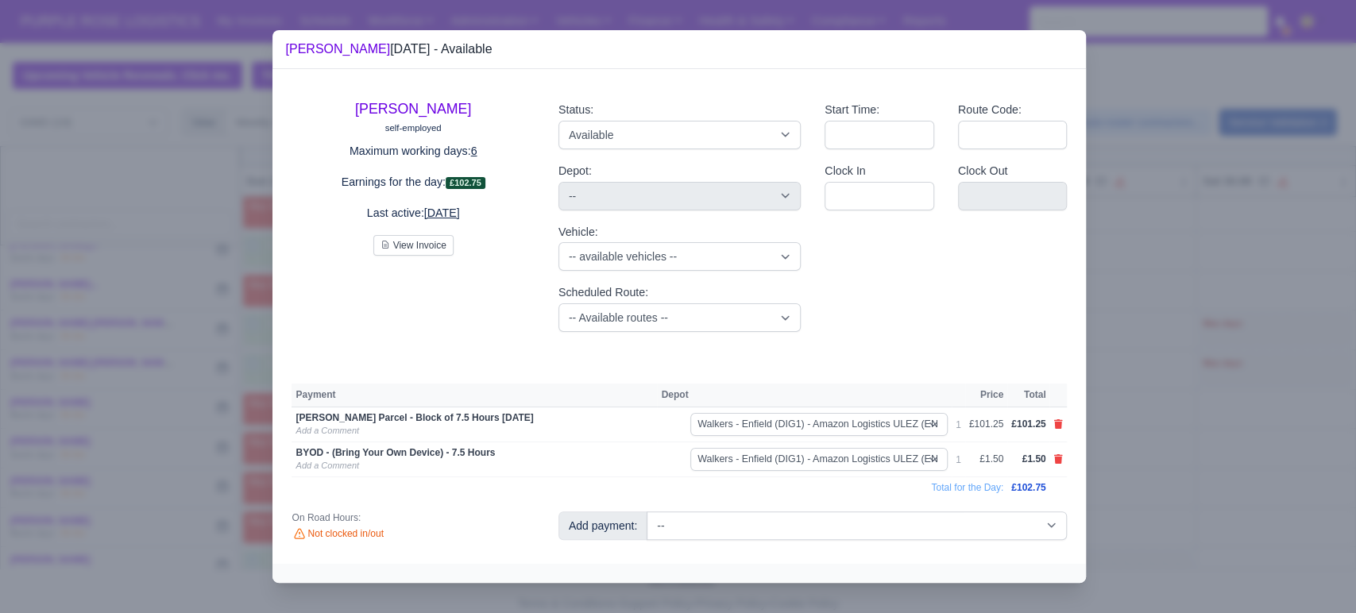
click at [1114, 412] on div at bounding box center [678, 306] width 1356 height 613
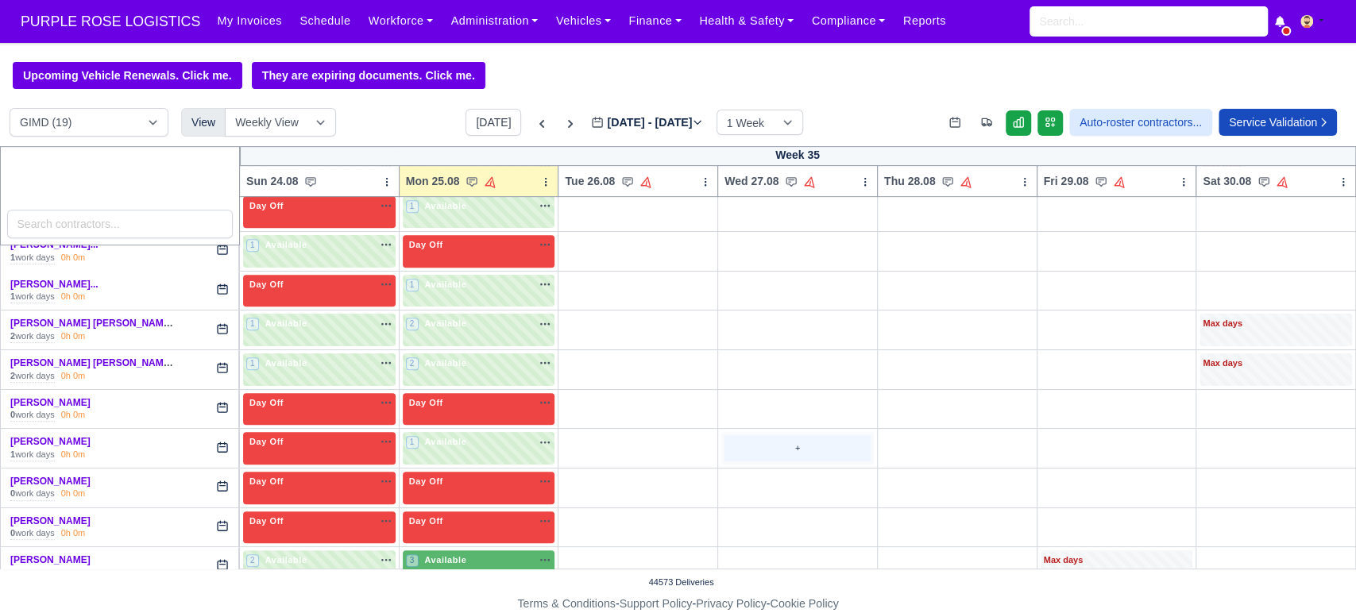
scroll to position [581, 0]
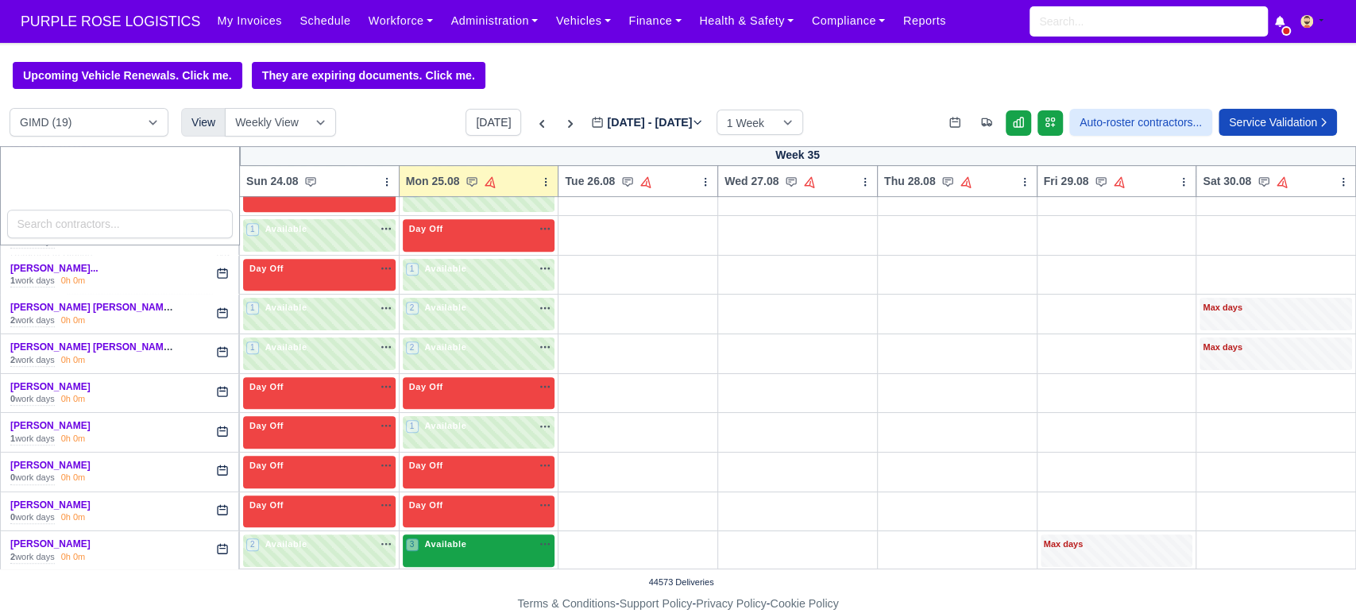
click at [508, 544] on div "3 Available na" at bounding box center [479, 545] width 146 height 14
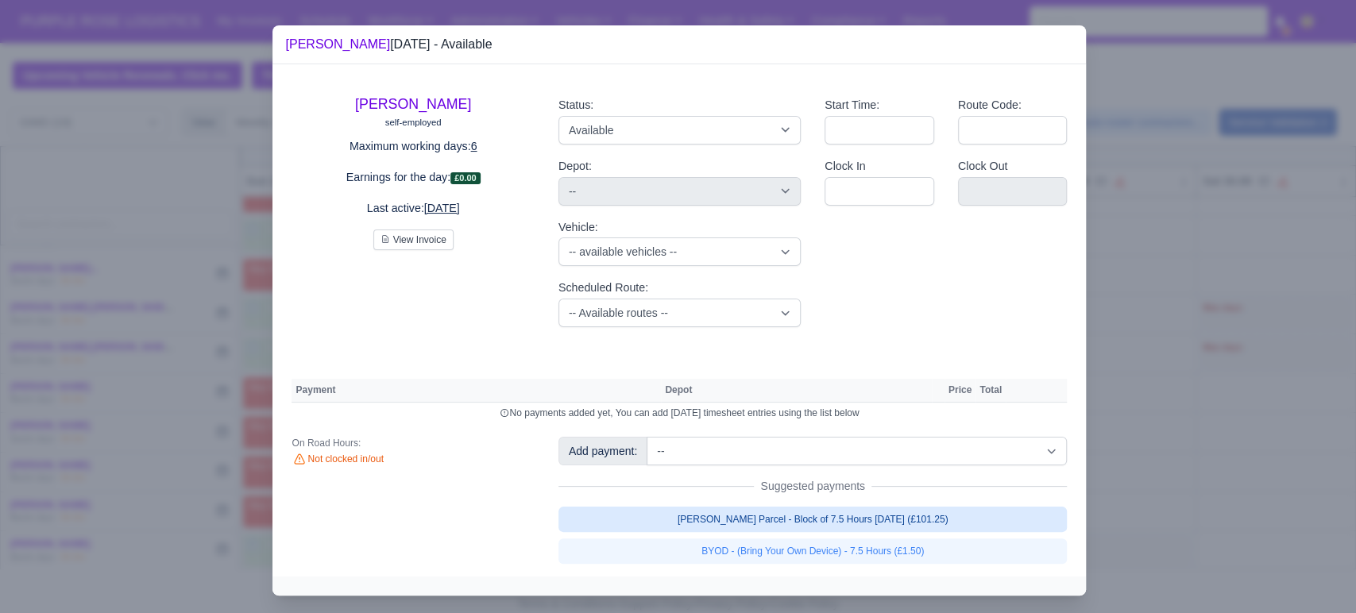
click at [799, 524] on link "[PERSON_NAME] Parcel - Block of 7.5 Hours [DATE] (£101.25)" at bounding box center [813, 519] width 509 height 25
select select "5"
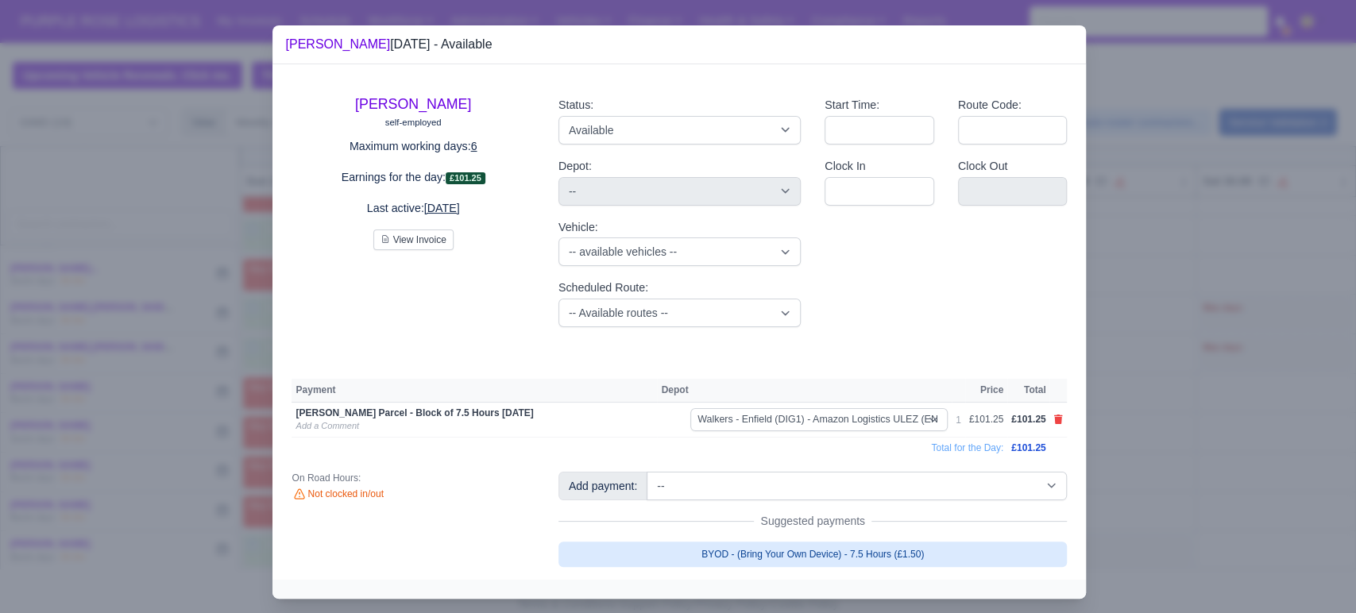
click at [773, 556] on link "BYOD - (Bring Your Own Device) - 7.5 Hours (£1.50)" at bounding box center [813, 554] width 509 height 25
select select "5"
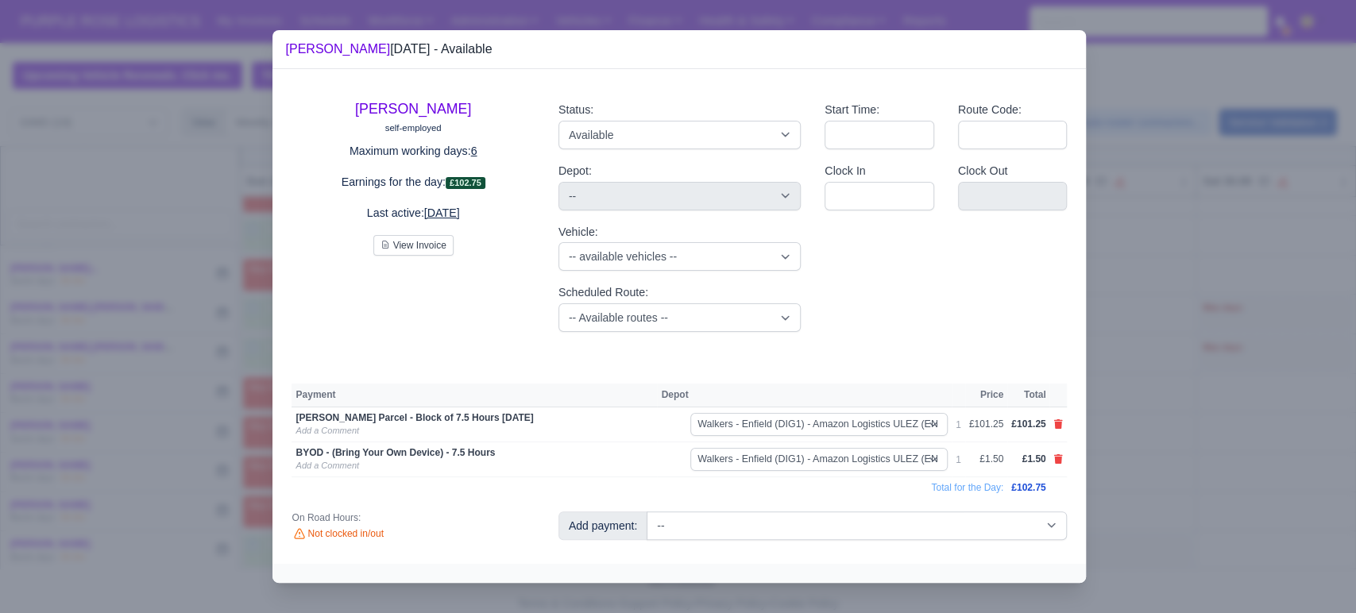
click at [1162, 490] on div at bounding box center [678, 306] width 1356 height 613
